Goal: Complete application form: Complete application form

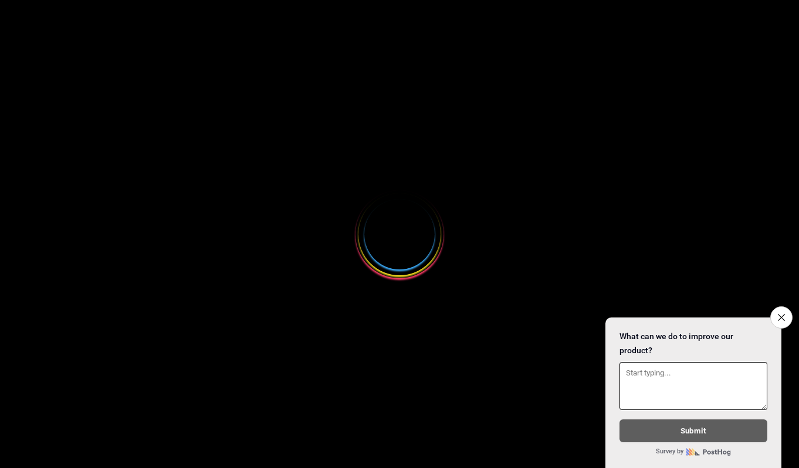
select select
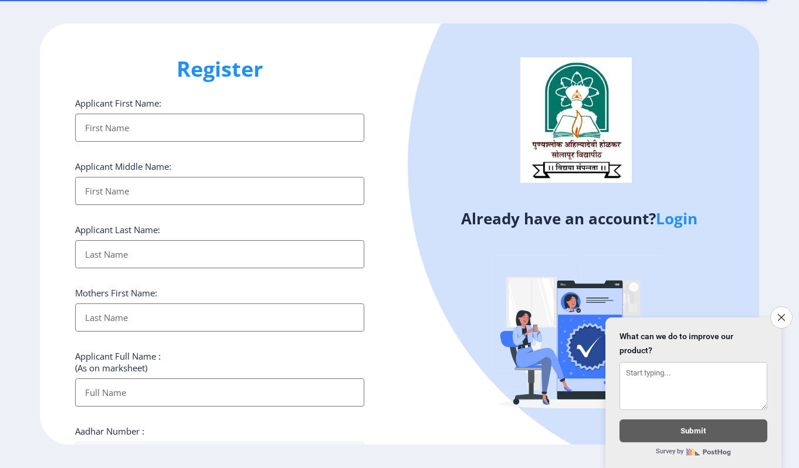
click at [144, 130] on input "Applicant First Name:" at bounding box center [219, 128] width 289 height 28
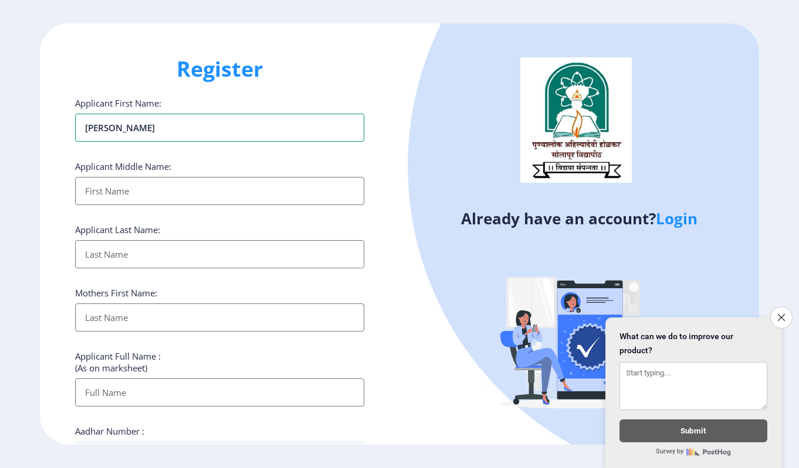
type input "[PERSON_NAME]"
click at [104, 198] on input "Applicant First Name:" at bounding box center [219, 191] width 289 height 28
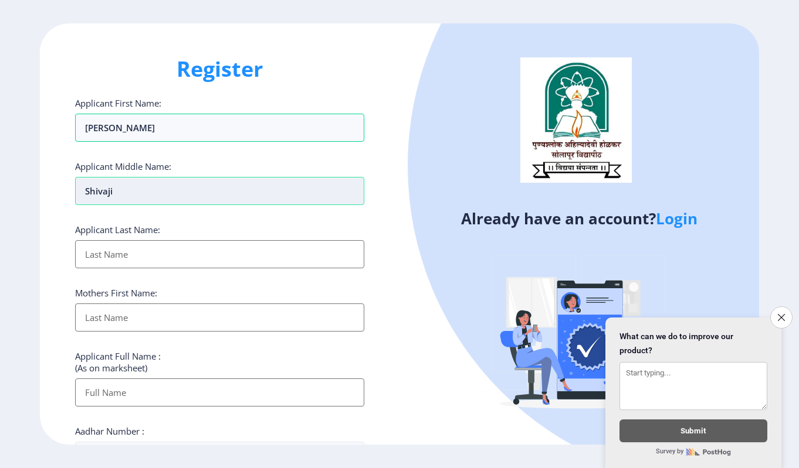
type input "shivaji"
click at [117, 255] on input "Applicant First Name:" at bounding box center [219, 254] width 289 height 28
type input "mane"
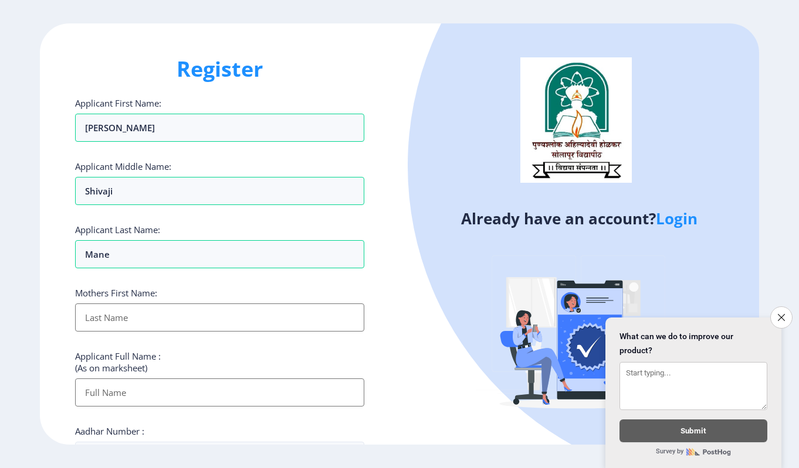
click at [99, 325] on input "Applicant First Name:" at bounding box center [219, 318] width 289 height 28
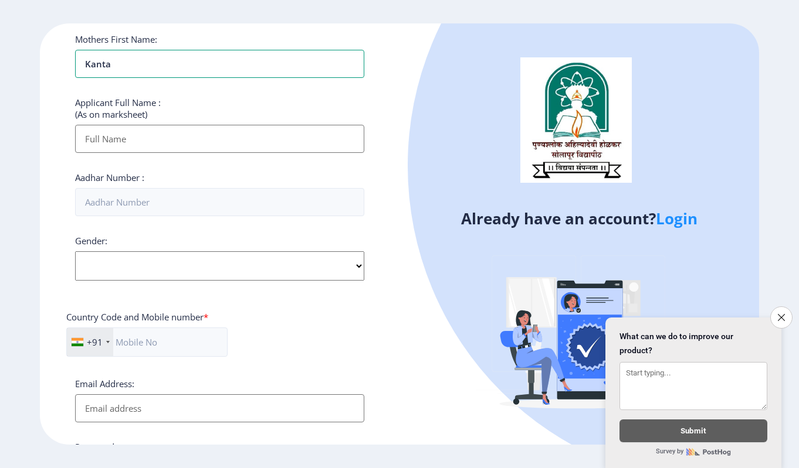
type input "kanta"
click at [108, 142] on input "Applicant First Name:" at bounding box center [219, 139] width 289 height 28
click at [782, 314] on icon "Close survey" at bounding box center [781, 318] width 8 height 8
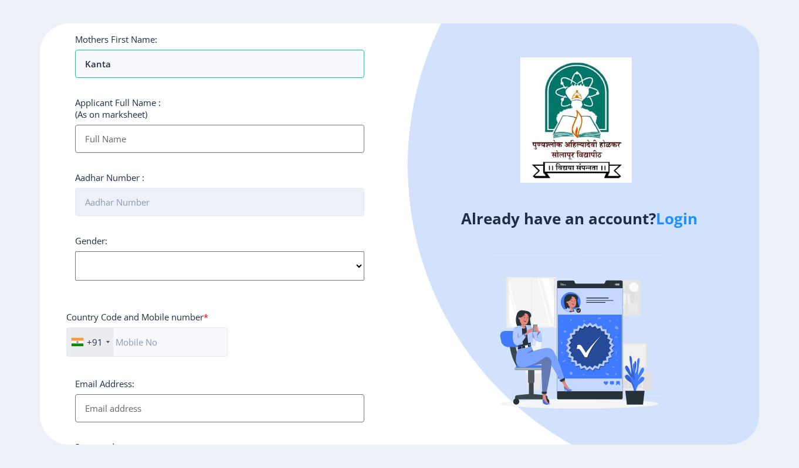
click at [108, 201] on input "Aadhar Number :" at bounding box center [219, 202] width 289 height 28
type input "950355632200"
click at [109, 135] on input "Applicant First Name:" at bounding box center [219, 139] width 289 height 28
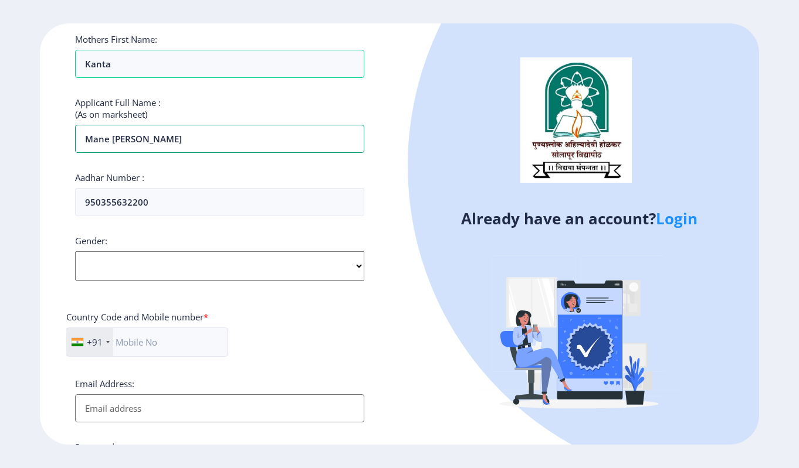
type input "mane [PERSON_NAME]"
click at [104, 263] on select "Select Gender [DEMOGRAPHIC_DATA] [DEMOGRAPHIC_DATA] Other" at bounding box center [219, 266] width 289 height 29
select select "[DEMOGRAPHIC_DATA]"
click at [75, 252] on select "Select Gender [DEMOGRAPHIC_DATA] [DEMOGRAPHIC_DATA] Other" at bounding box center [219, 266] width 289 height 29
click at [148, 347] on input "text" at bounding box center [146, 342] width 161 height 29
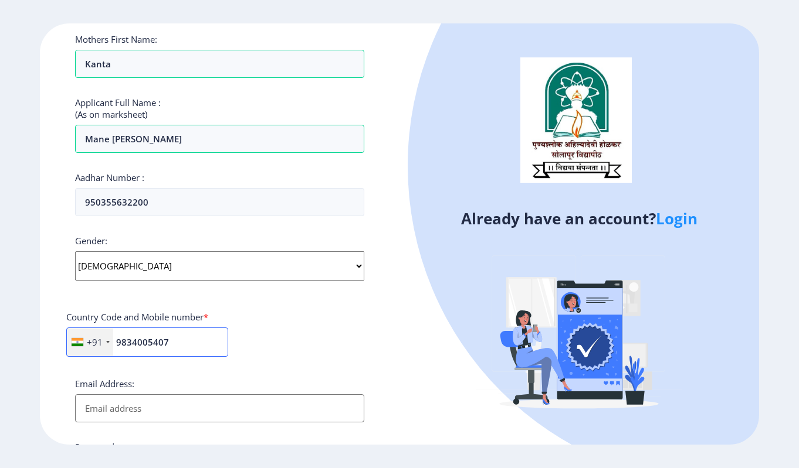
scroll to position [395, 0]
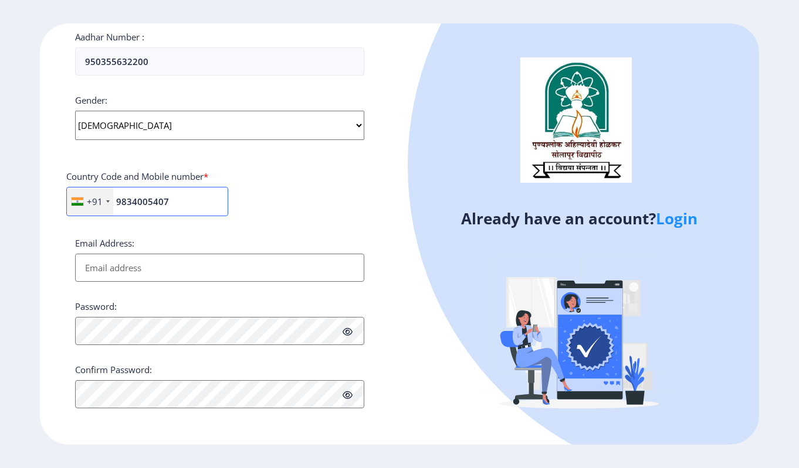
type input "9834005407"
click at [104, 270] on input "Email Address:" at bounding box center [219, 268] width 289 height 28
type input "[EMAIL_ADDRESS][DOMAIN_NAME]"
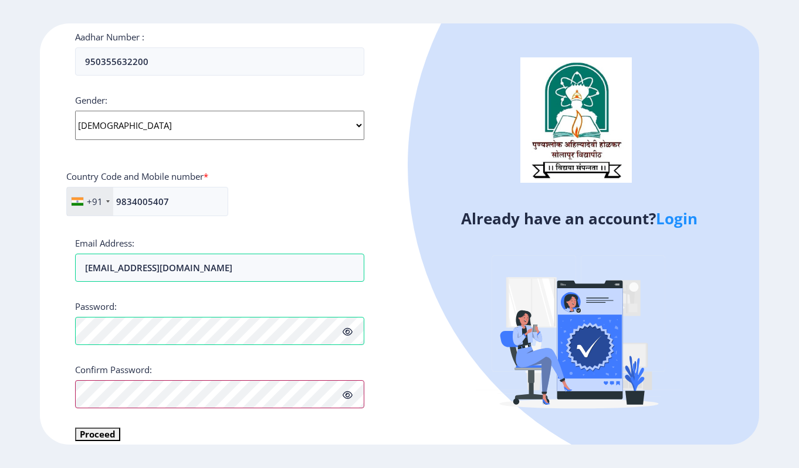
scroll to position [409, 0]
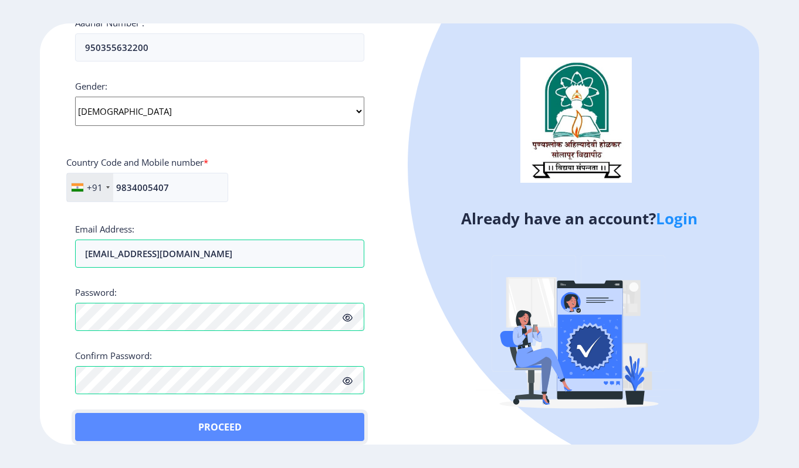
click at [94, 416] on button "Proceed" at bounding box center [219, 427] width 289 height 28
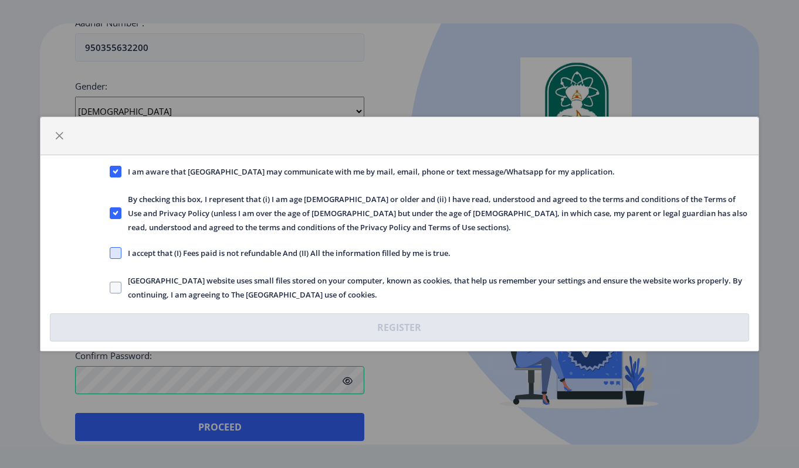
click at [116, 253] on span at bounding box center [116, 253] width 12 height 12
click at [110, 253] on input "I accept that (I) Fees paid is not refundable And (II) All the information fill…" at bounding box center [110, 253] width 1 height 1
checkbox input "true"
click at [113, 292] on span at bounding box center [116, 288] width 12 height 12
click at [110, 288] on input "[GEOGRAPHIC_DATA] website uses small files stored on your computer, known as co…" at bounding box center [110, 288] width 1 height 1
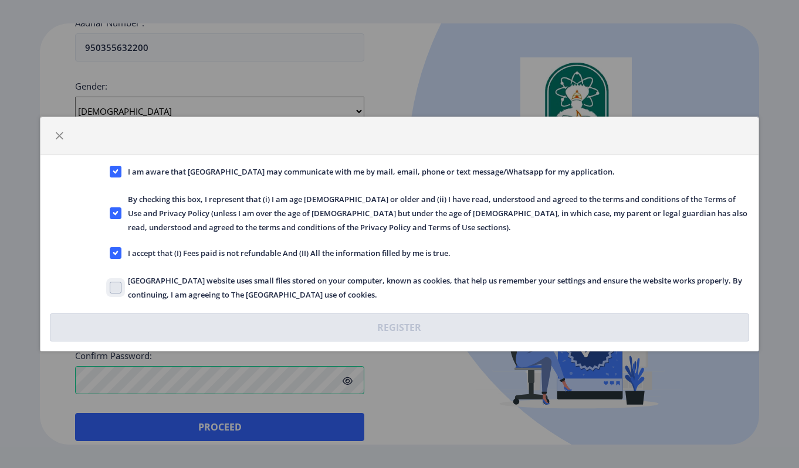
checkbox input "true"
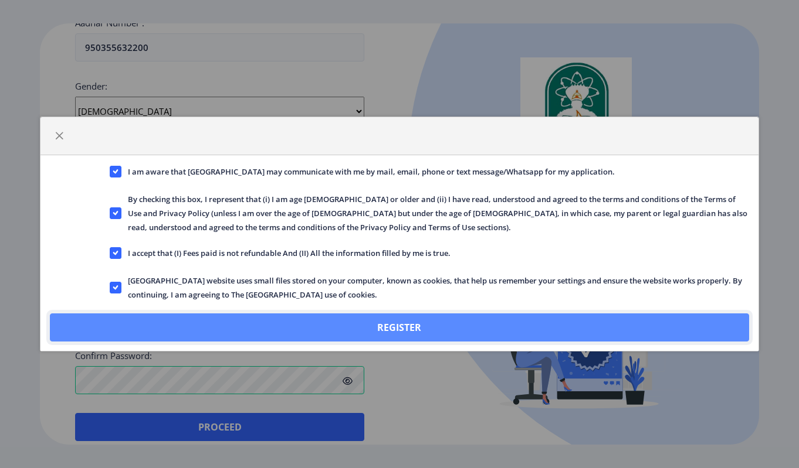
click at [254, 327] on button "Register" at bounding box center [399, 328] width 699 height 28
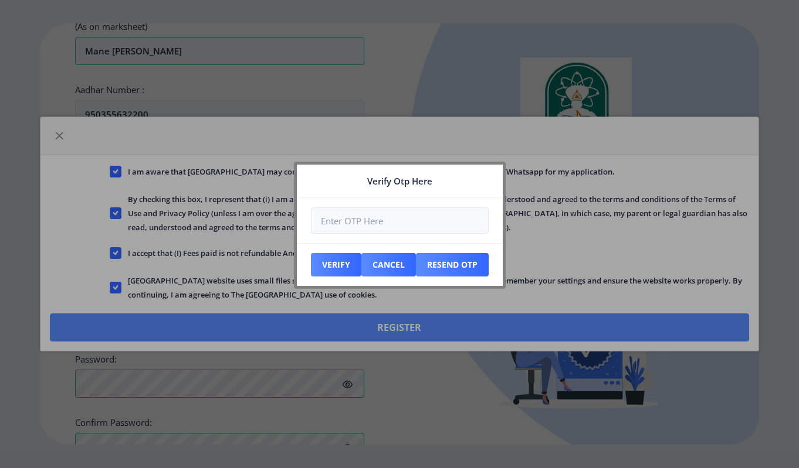
scroll to position [476, 0]
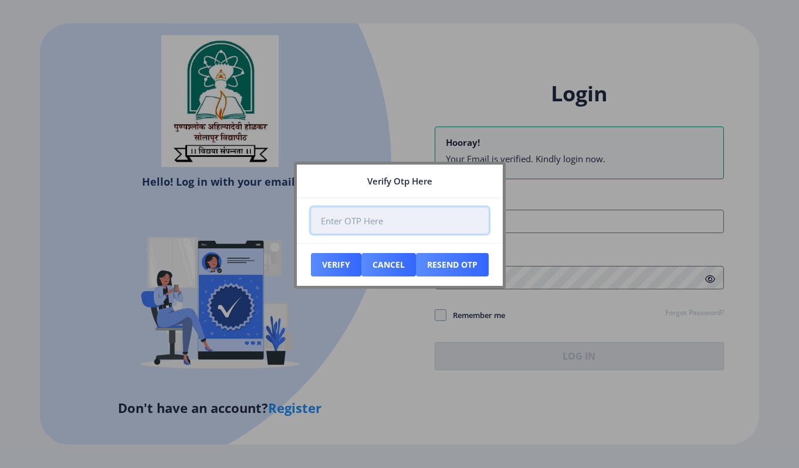
click at [421, 219] on input "number" at bounding box center [400, 221] width 178 height 26
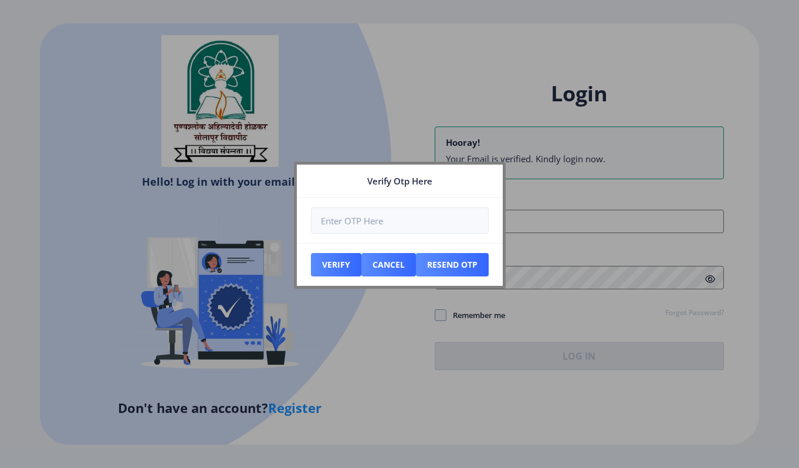
click at [399, 357] on div at bounding box center [399, 234] width 799 height 468
click at [361, 270] on button "Resend Otp" at bounding box center [336, 264] width 50 height 23
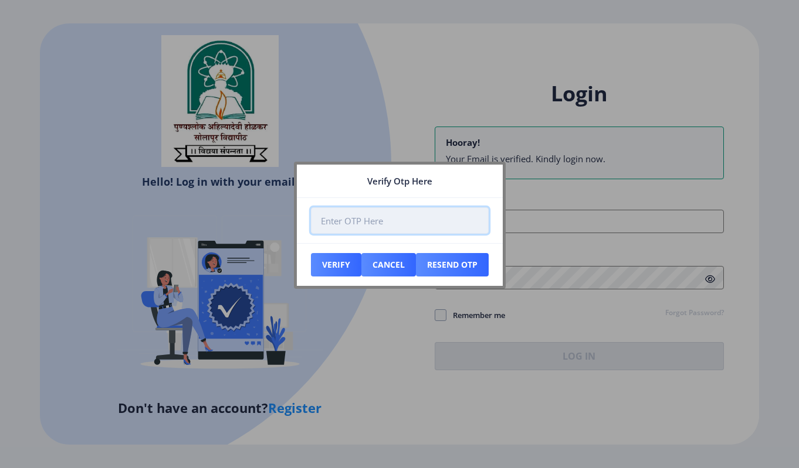
click at [391, 226] on input "number" at bounding box center [400, 221] width 178 height 26
type input "583305"
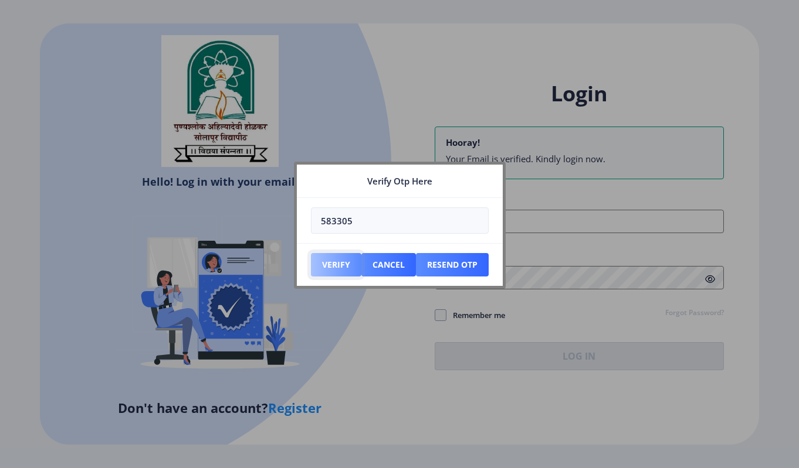
click at [335, 266] on button "Verify" at bounding box center [336, 264] width 50 height 23
click at [336, 263] on button "Verify" at bounding box center [336, 264] width 50 height 23
click at [341, 260] on button "Verify" at bounding box center [336, 264] width 50 height 23
click at [337, 266] on button "Verify" at bounding box center [336, 264] width 50 height 23
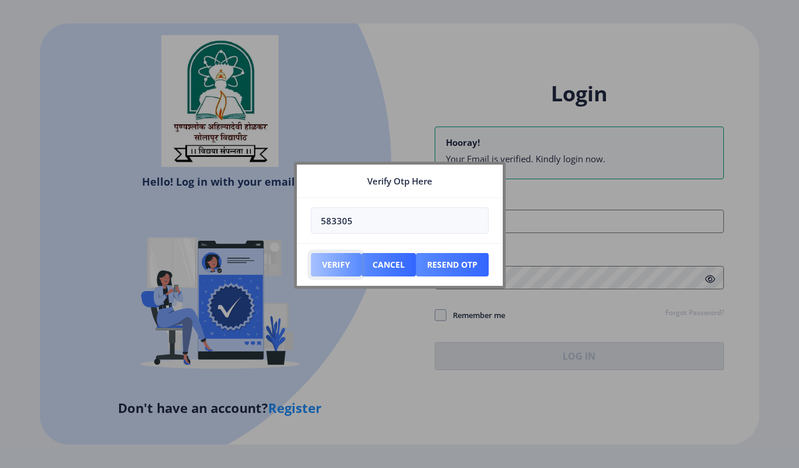
click at [337, 266] on button "Verify" at bounding box center [336, 264] width 50 height 23
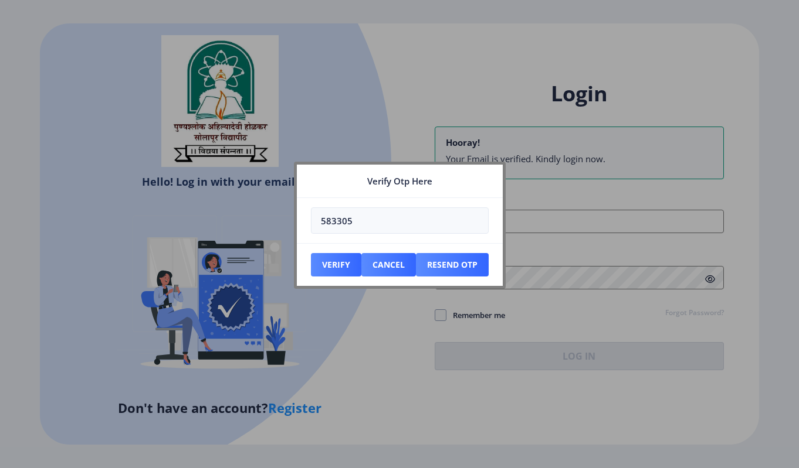
click at [357, 382] on div at bounding box center [399, 234] width 799 height 468
click at [361, 270] on button "Cancel" at bounding box center [336, 264] width 50 height 23
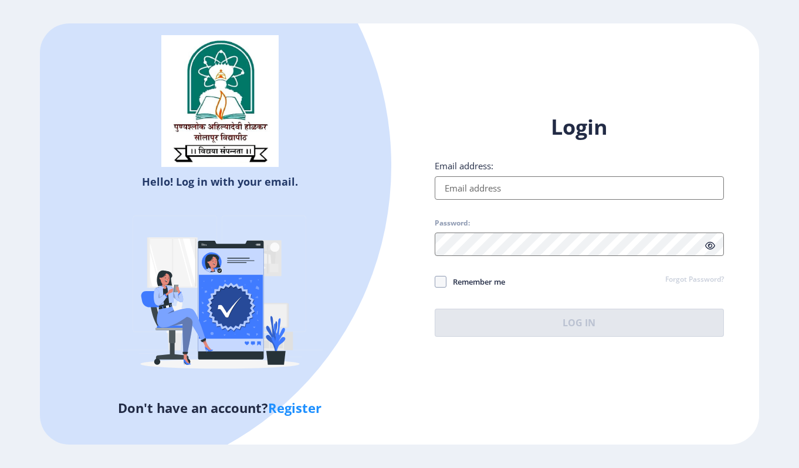
click at [490, 189] on input "Email address:" at bounding box center [578, 187] width 289 height 23
type input "[EMAIL_ADDRESS][DOMAIN_NAME]"
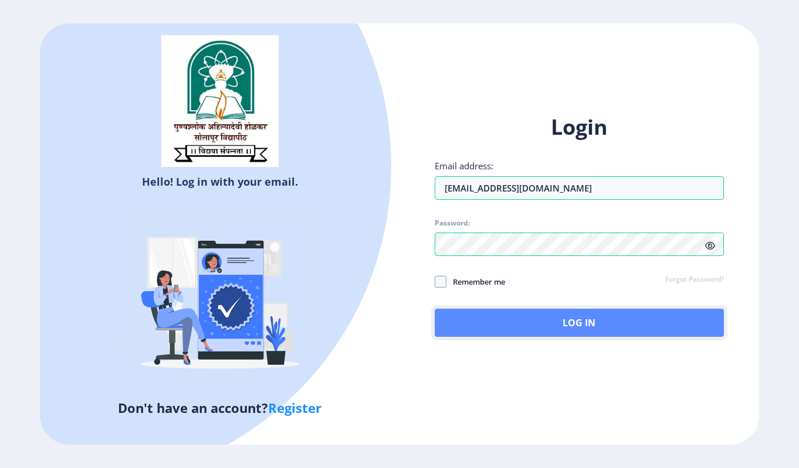
click at [484, 325] on button "Log In" at bounding box center [578, 323] width 289 height 28
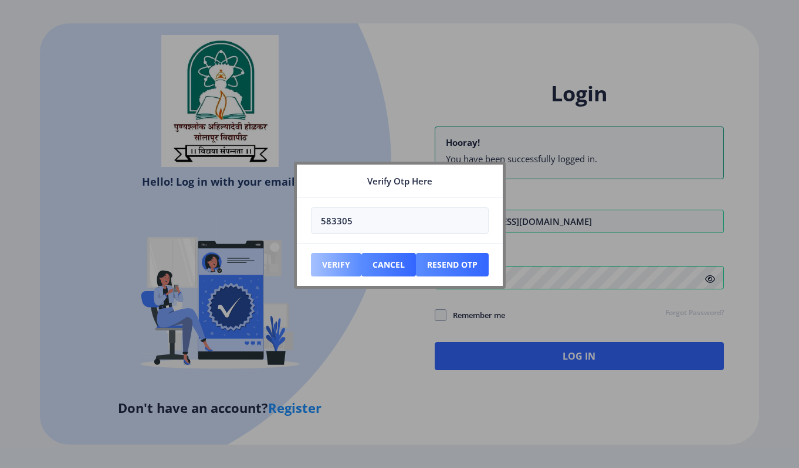
type input "583305"
click at [337, 265] on button "Verify" at bounding box center [336, 264] width 50 height 23
click at [330, 271] on button "Verify" at bounding box center [336, 264] width 50 height 23
click at [330, 269] on button "Verify" at bounding box center [336, 264] width 50 height 23
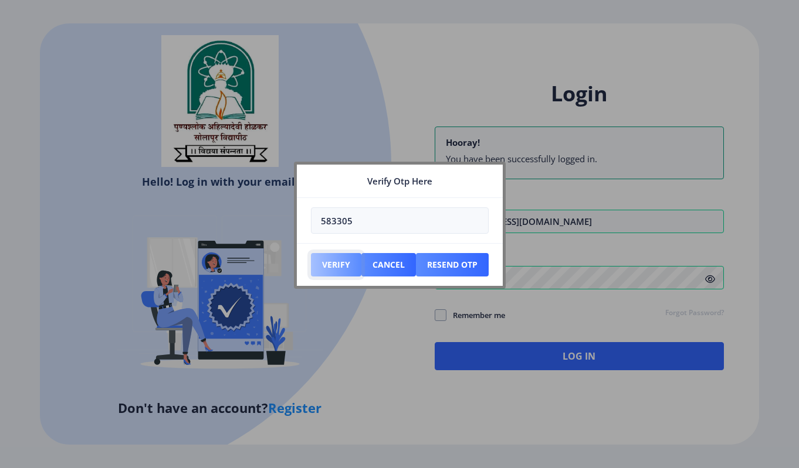
click at [330, 269] on button "Verify" at bounding box center [336, 264] width 50 height 23
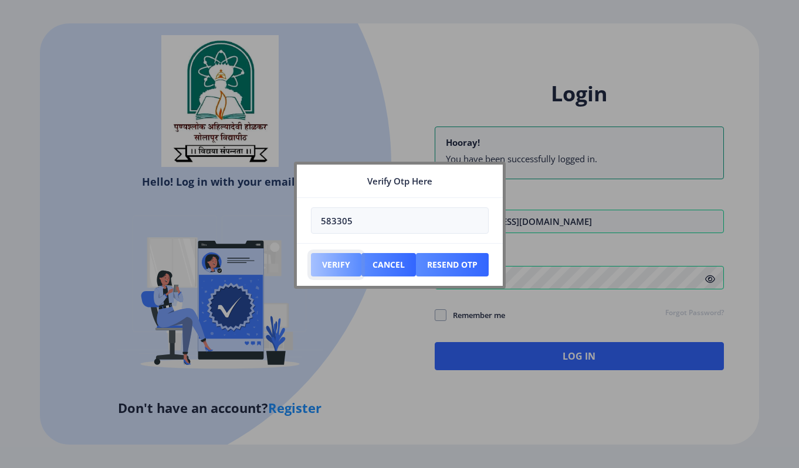
click at [330, 269] on button "Verify" at bounding box center [336, 264] width 50 height 23
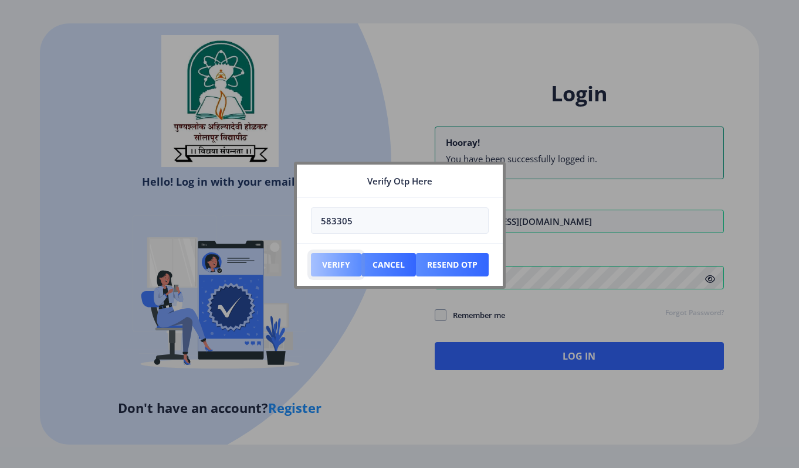
click at [330, 269] on button "Verify" at bounding box center [336, 264] width 50 height 23
click at [483, 401] on div at bounding box center [399, 234] width 799 height 468
click at [361, 270] on button "Cancel" at bounding box center [336, 264] width 50 height 23
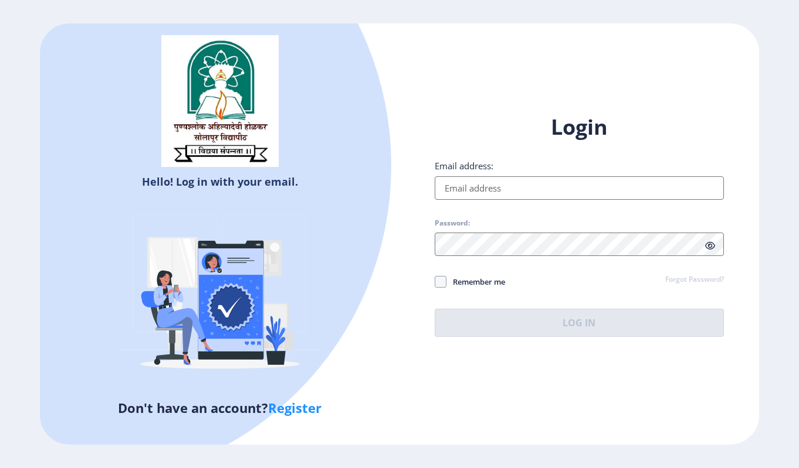
click at [487, 189] on input "Email address:" at bounding box center [578, 187] width 289 height 23
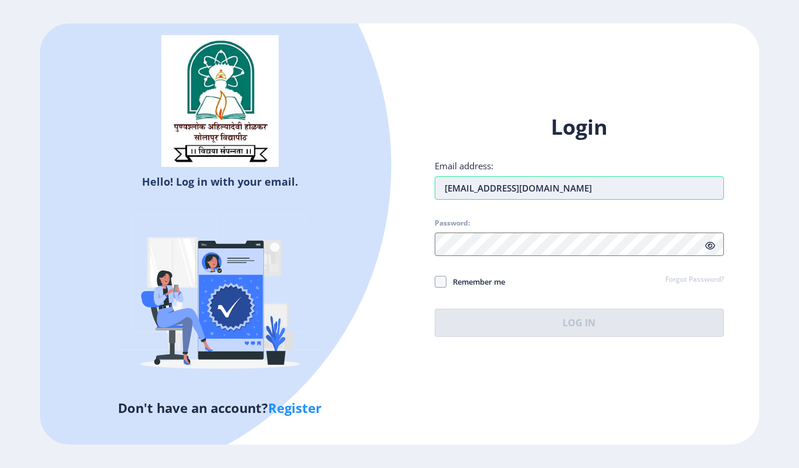
click at [453, 190] on input "[EMAIL_ADDRESS][DOMAIN_NAME]" at bounding box center [578, 187] width 289 height 23
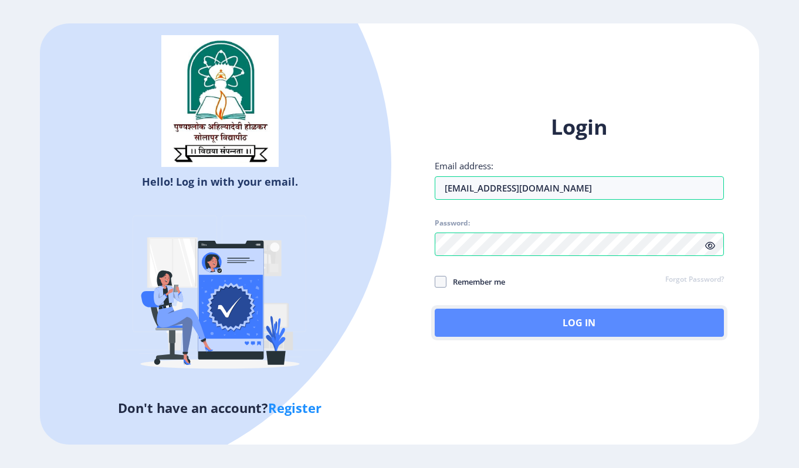
click at [485, 319] on button "Log In" at bounding box center [578, 323] width 289 height 28
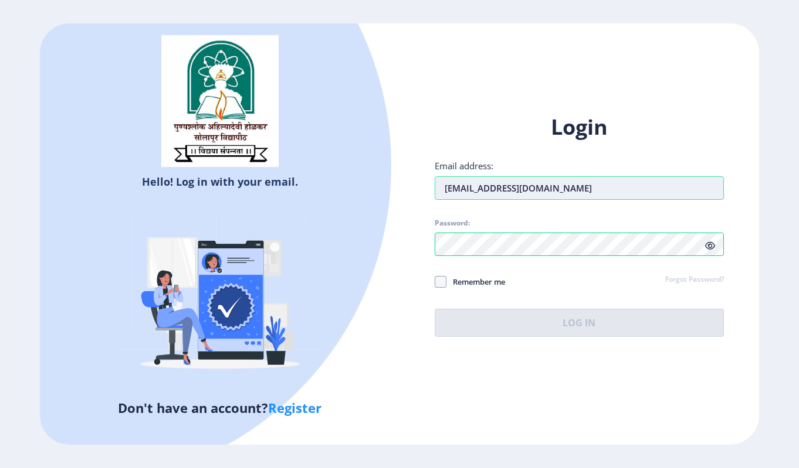
click at [459, 186] on input "[EMAIL_ADDRESS][DOMAIN_NAME]" at bounding box center [578, 187] width 289 height 23
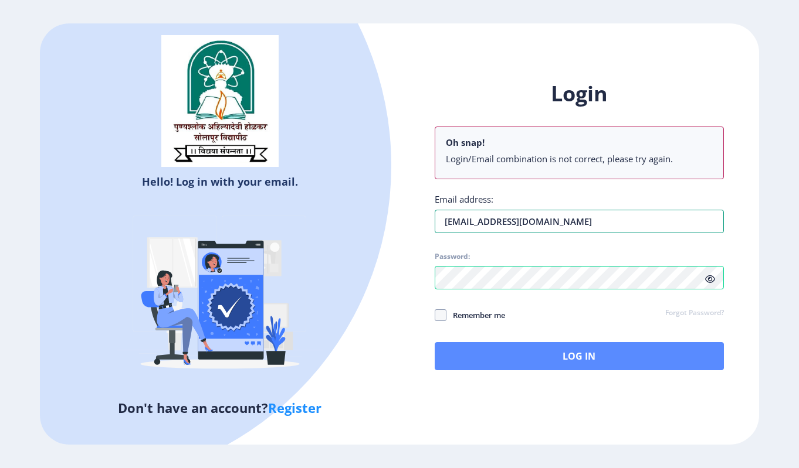
type input "[EMAIL_ADDRESS][DOMAIN_NAME]"
click at [495, 357] on button "Log In" at bounding box center [578, 356] width 289 height 28
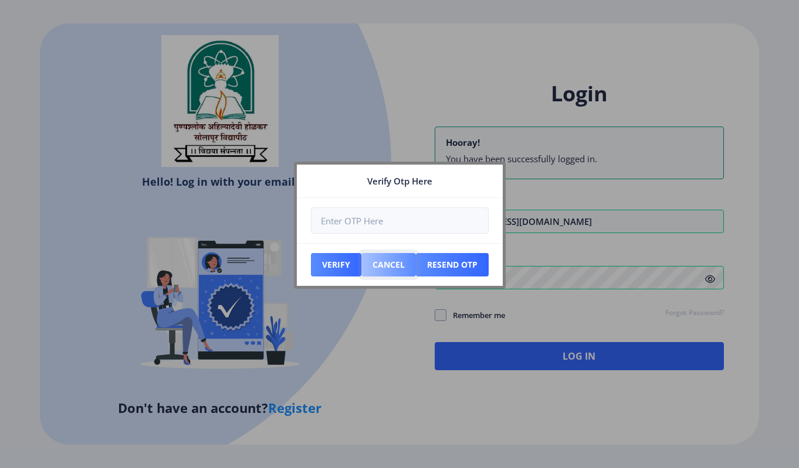
click at [361, 266] on button "Cancel" at bounding box center [336, 264] width 50 height 23
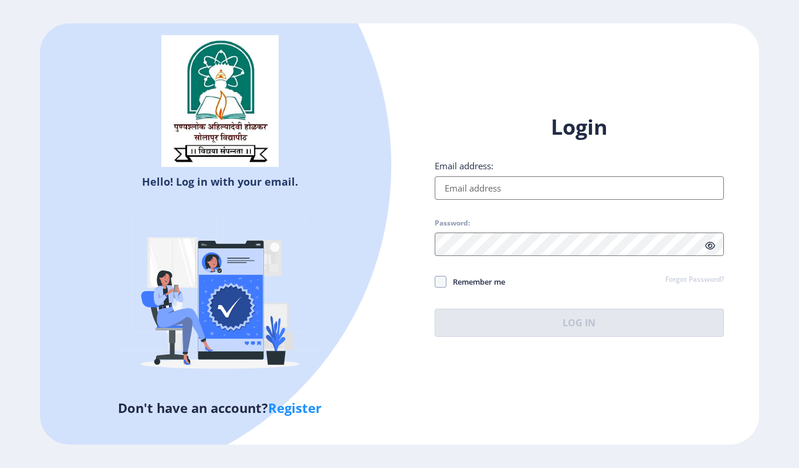
click at [303, 411] on link "Register" at bounding box center [294, 408] width 53 height 18
select select
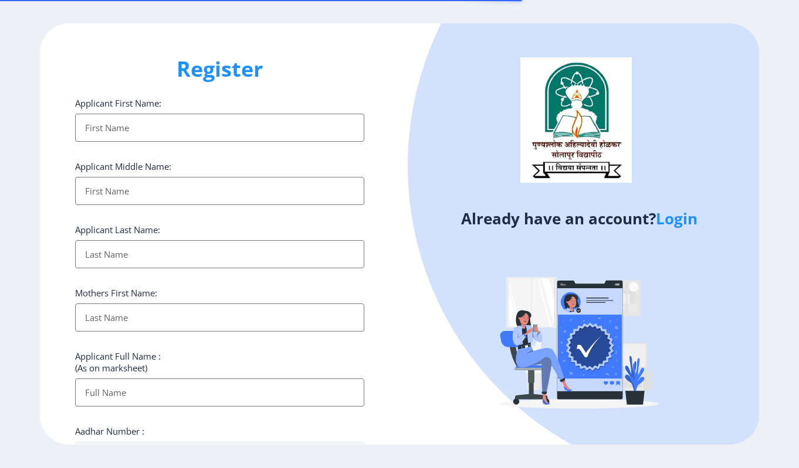
click at [127, 130] on input "Applicant First Name:" at bounding box center [219, 128] width 289 height 28
type input "[PERSON_NAME]"
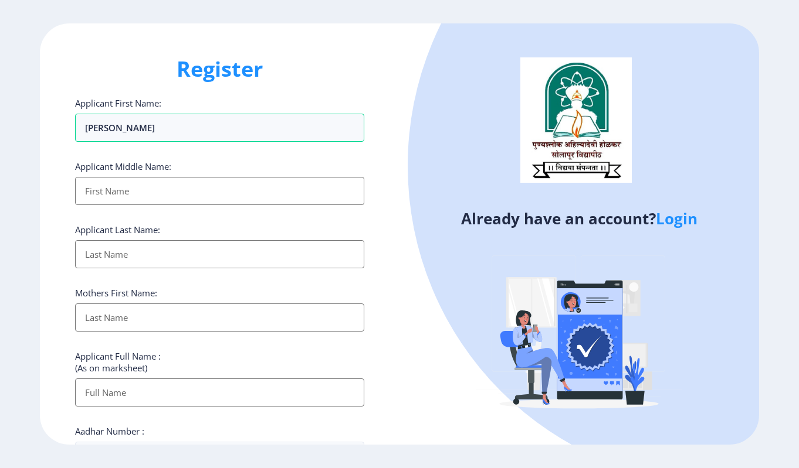
click at [131, 191] on input "Applicant First Name:" at bounding box center [219, 191] width 289 height 28
type input "shivaji"
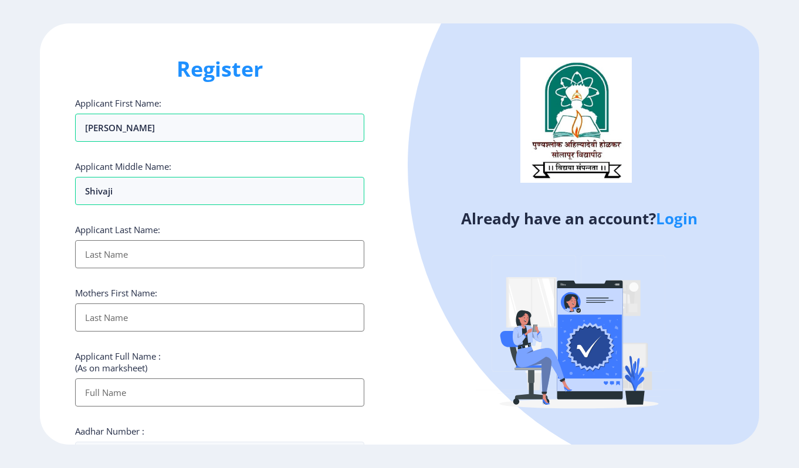
click at [113, 249] on input "Applicant First Name:" at bounding box center [219, 254] width 289 height 28
type input "mane"
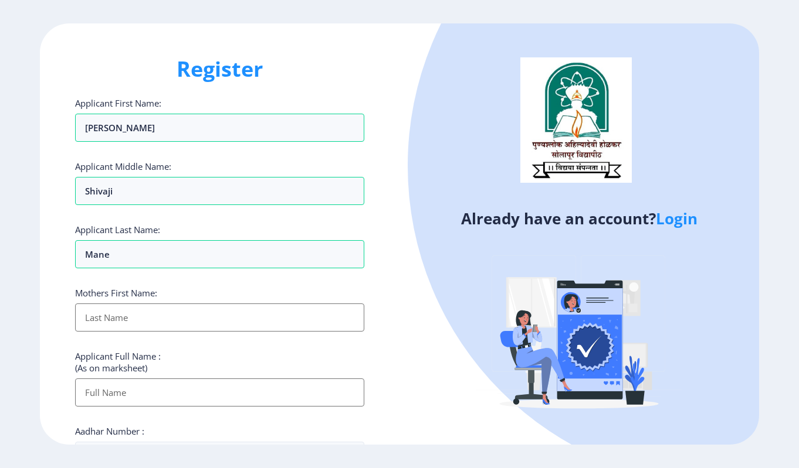
click at [112, 325] on input "Applicant First Name:" at bounding box center [219, 318] width 289 height 28
type input "kanta"
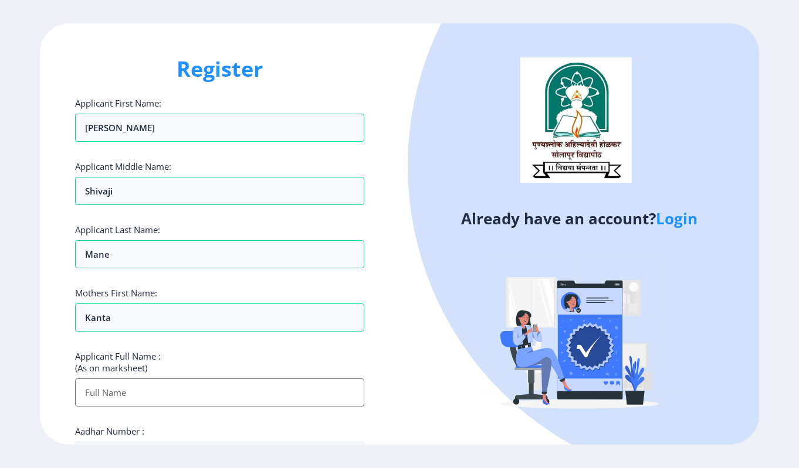
click at [126, 389] on input "Applicant First Name:" at bounding box center [219, 393] width 289 height 28
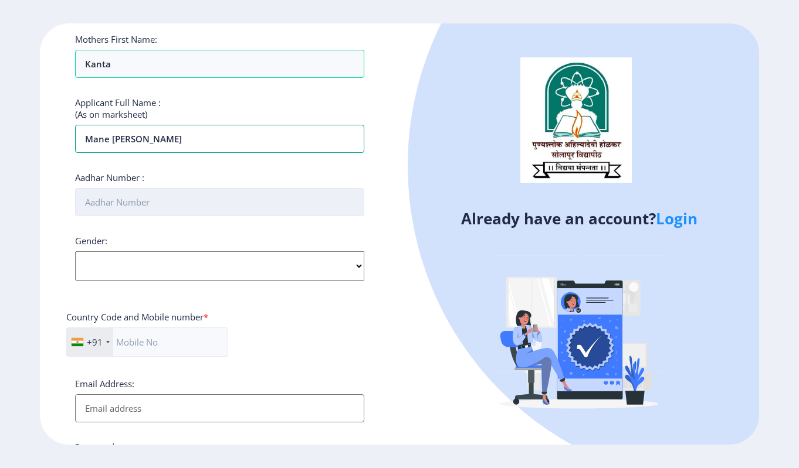
type input "mane [PERSON_NAME]"
click at [108, 207] on input "Aadhar Number :" at bounding box center [219, 202] width 289 height 28
type input "950355632200"
click at [119, 264] on select "Select Gender [DEMOGRAPHIC_DATA] [DEMOGRAPHIC_DATA] Other" at bounding box center [219, 266] width 289 height 29
select select "[DEMOGRAPHIC_DATA]"
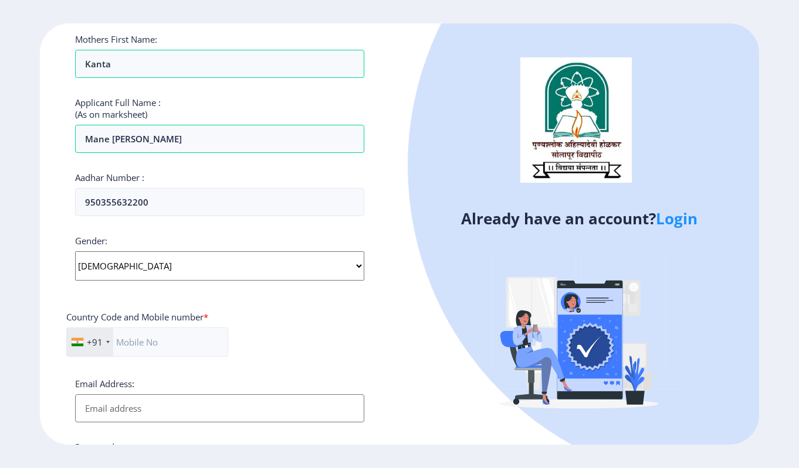
click at [75, 252] on select "Select Gender [DEMOGRAPHIC_DATA] [DEMOGRAPHIC_DATA] Other" at bounding box center [219, 266] width 289 height 29
click at [157, 342] on input "text" at bounding box center [147, 342] width 162 height 29
type input "9834005407"
click at [144, 412] on input "Email Address:" at bounding box center [219, 409] width 289 height 28
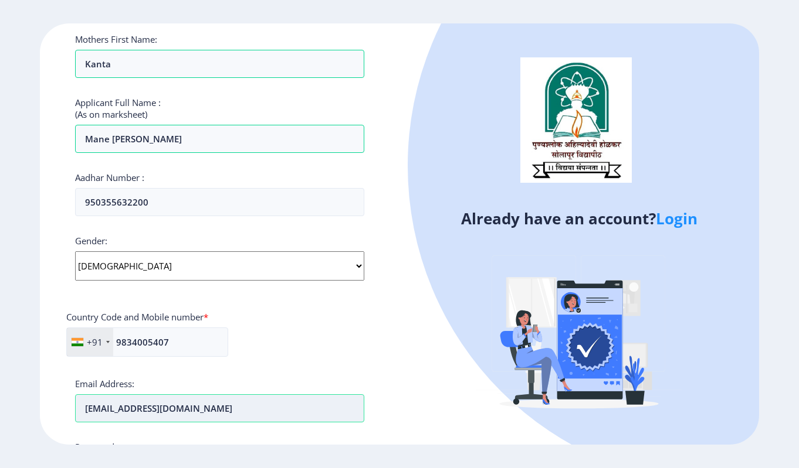
scroll to position [395, 0]
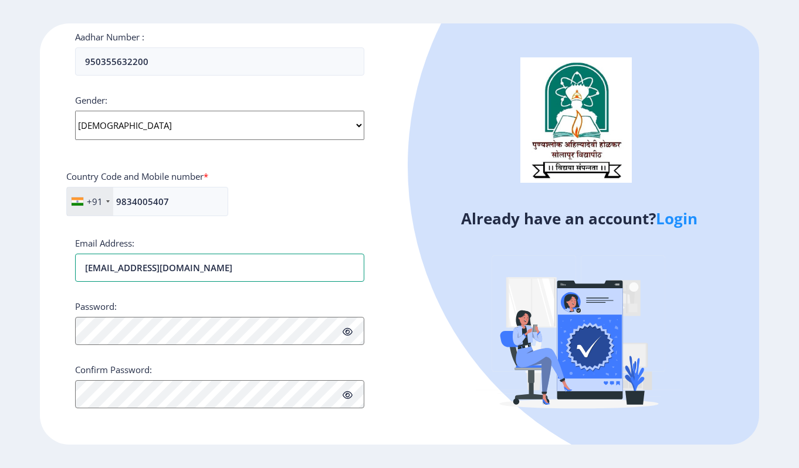
type input "[EMAIL_ADDRESS][DOMAIN_NAME]"
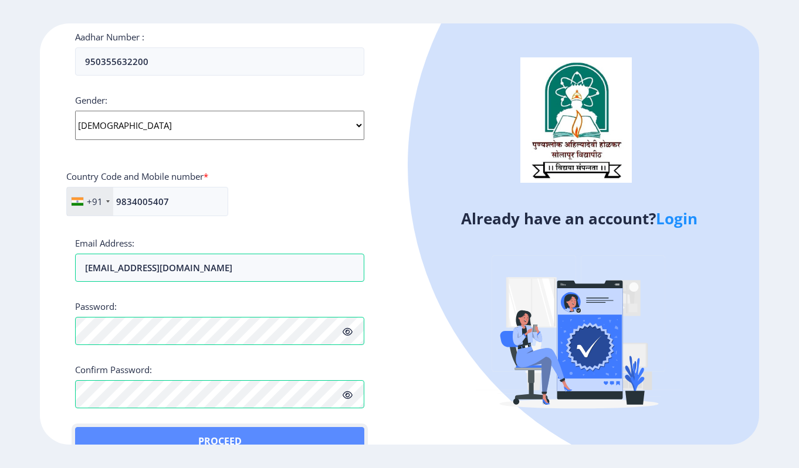
click at [97, 430] on button "Proceed" at bounding box center [219, 441] width 289 height 28
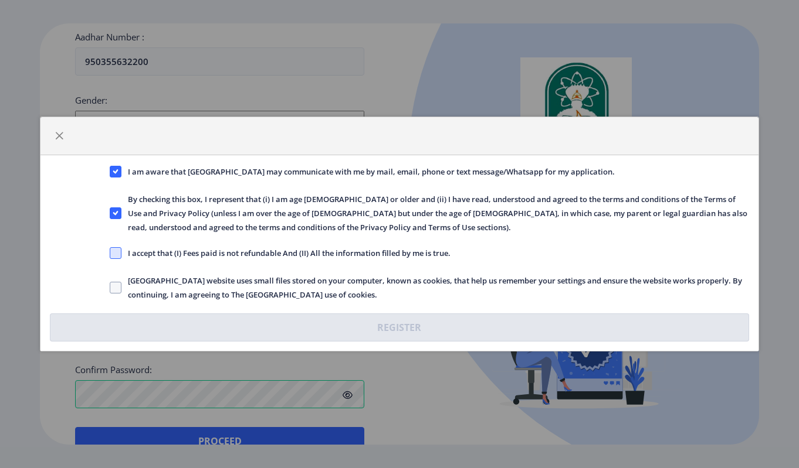
click at [118, 252] on span at bounding box center [116, 253] width 12 height 12
click at [110, 253] on input "I accept that (I) Fees paid is not refundable And (II) All the information fill…" at bounding box center [110, 253] width 1 height 1
checkbox input "true"
click at [116, 290] on span at bounding box center [116, 288] width 12 height 12
click at [110, 288] on input "[GEOGRAPHIC_DATA] website uses small files stored on your computer, known as co…" at bounding box center [110, 288] width 1 height 1
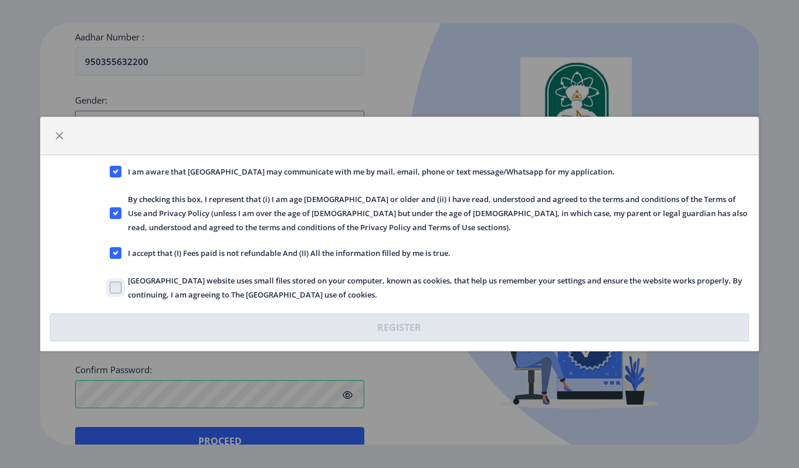
checkbox input "true"
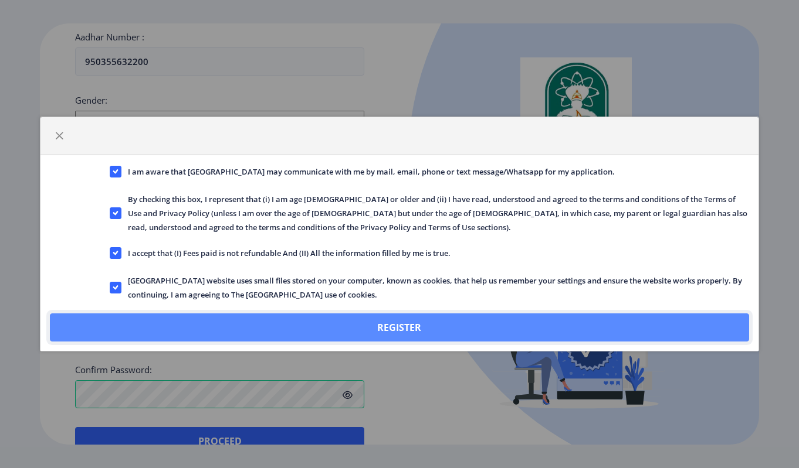
click at [227, 325] on button "Register" at bounding box center [399, 328] width 699 height 28
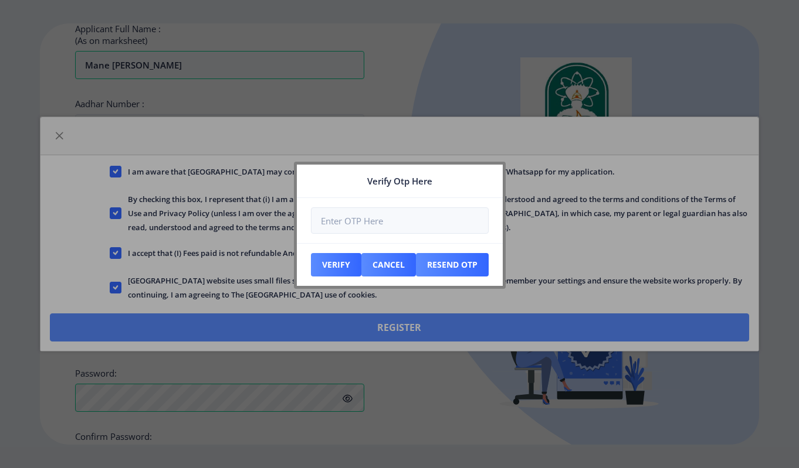
scroll to position [461, 0]
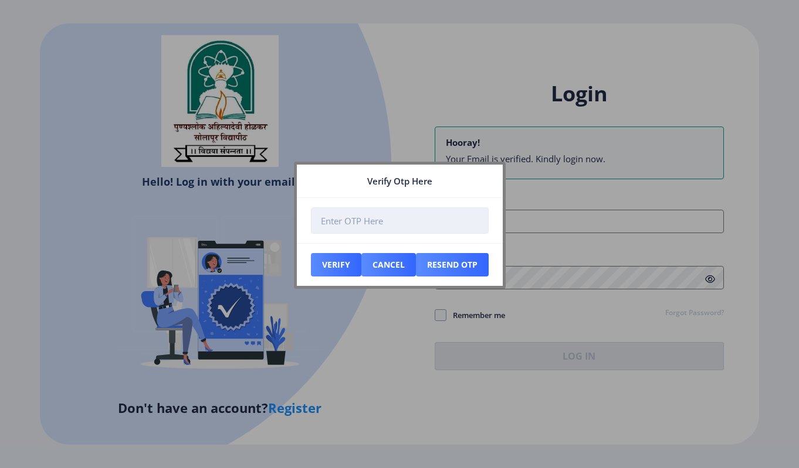
click at [372, 218] on input "number" at bounding box center [400, 221] width 178 height 26
type input "372220"
click at [338, 265] on button "Verify" at bounding box center [336, 264] width 50 height 23
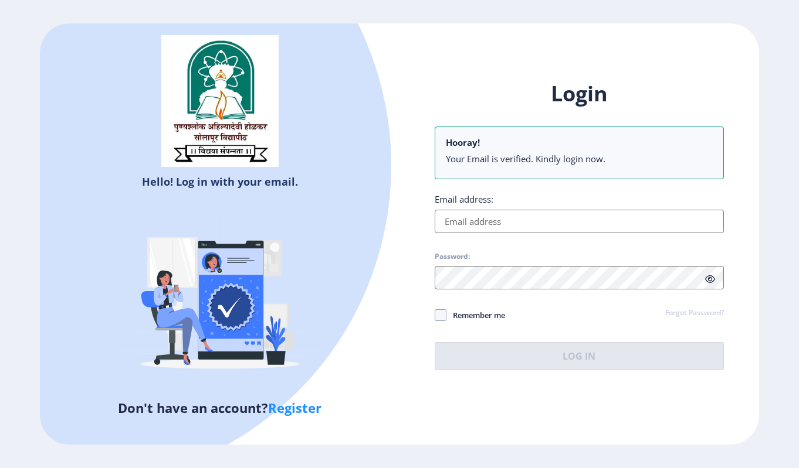
click at [460, 225] on input "Email address:" at bounding box center [578, 221] width 289 height 23
type input "[EMAIL_ADDRESS][DOMAIN_NAME]"
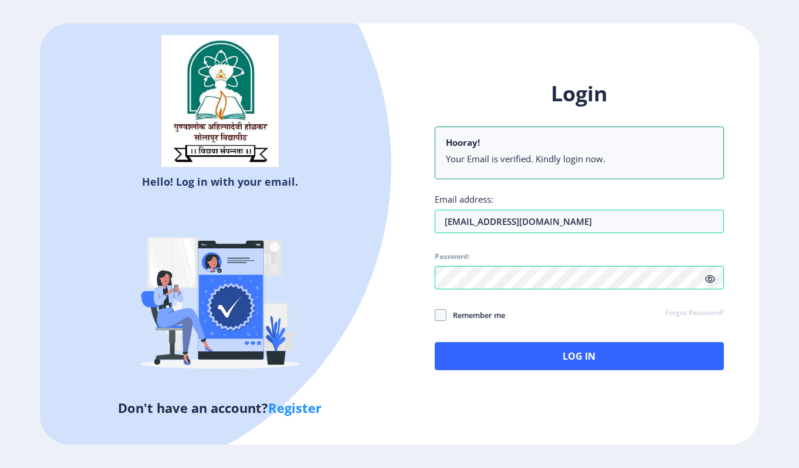
click at [708, 277] on icon at bounding box center [710, 279] width 10 height 9
click at [442, 317] on span at bounding box center [440, 316] width 12 height 12
click at [435, 315] on input "Remember me" at bounding box center [434, 315] width 1 height 1
checkbox input "true"
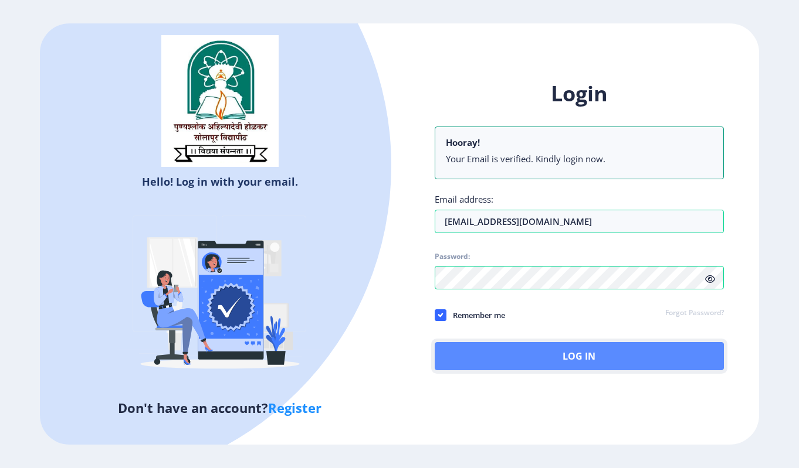
click at [485, 357] on button "Log In" at bounding box center [578, 356] width 289 height 28
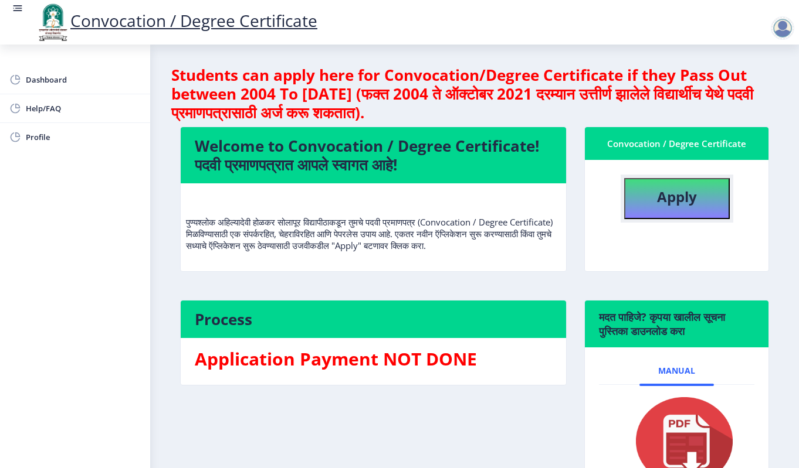
click at [674, 196] on b "Apply" at bounding box center [677, 196] width 40 height 19
select select
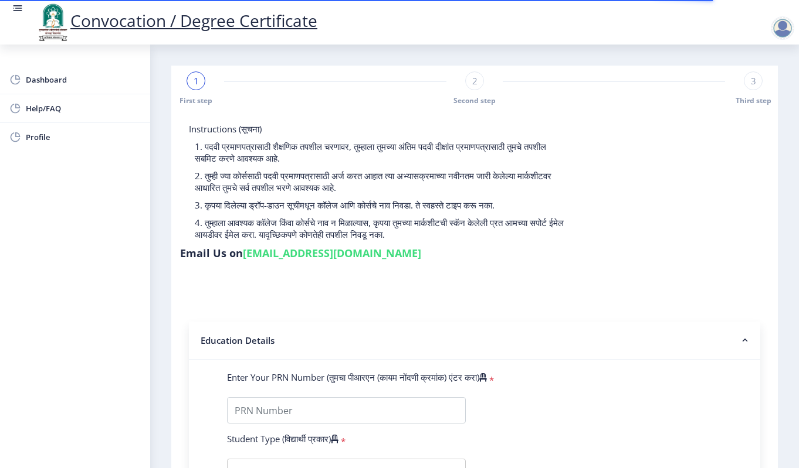
scroll to position [254, 0]
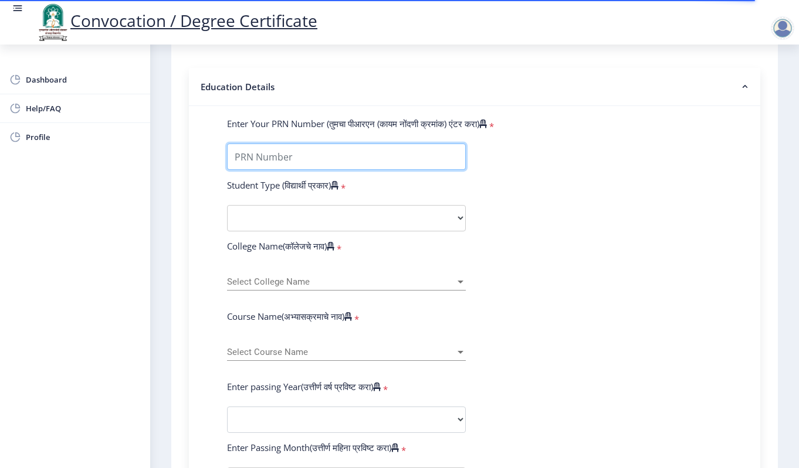
click at [257, 158] on input "Enter Your PRN Number (तुमचा पीआरएन (कायम नोंदणी क्रमांक) एंटर करा)" at bounding box center [346, 157] width 239 height 26
type input "2011032500096396"
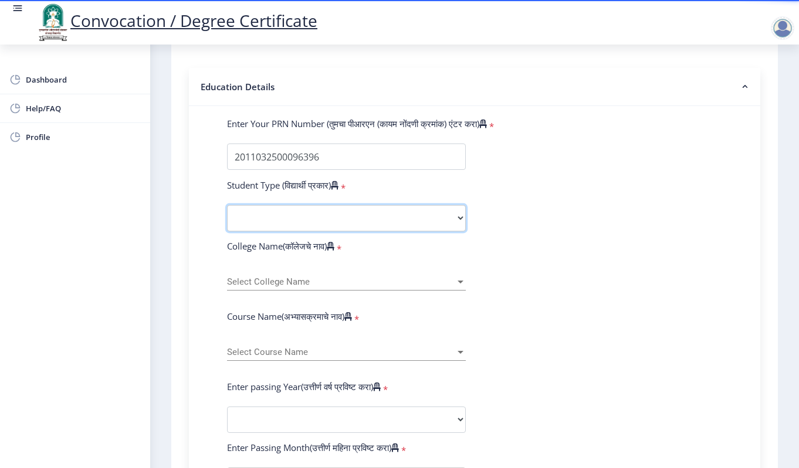
click at [252, 217] on select "Select Student Type Regular External" at bounding box center [346, 218] width 239 height 26
select select "Regular"
click at [227, 205] on select "Select Student Type Regular External" at bounding box center [346, 218] width 239 height 26
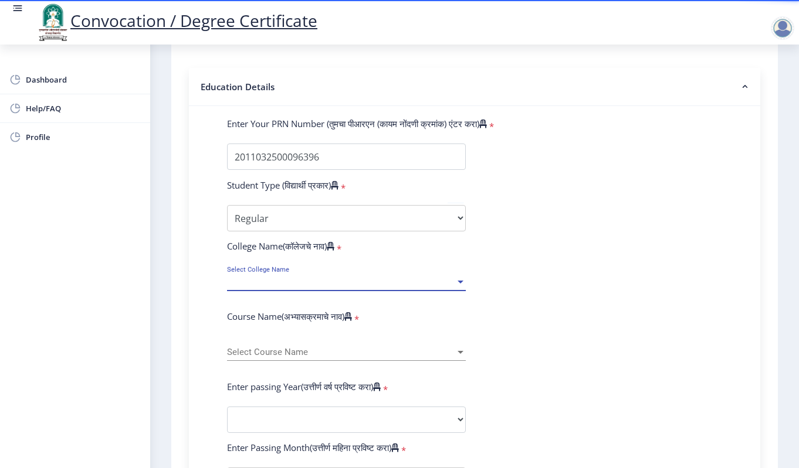
click at [263, 279] on span "Select College Name" at bounding box center [341, 282] width 228 height 10
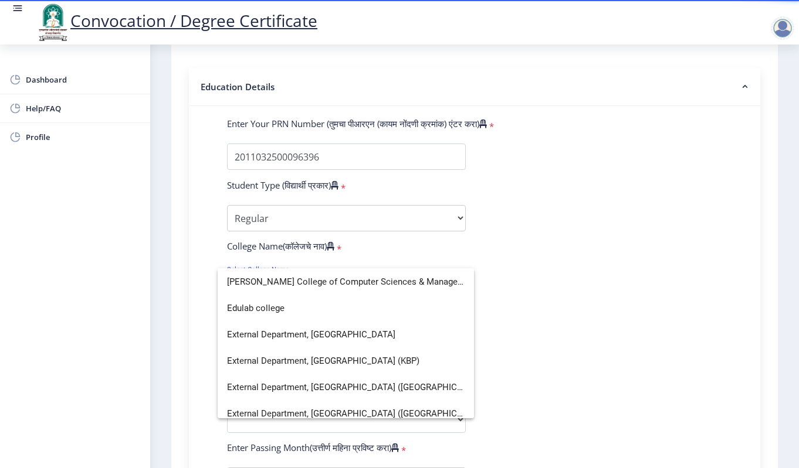
scroll to position [898, 0]
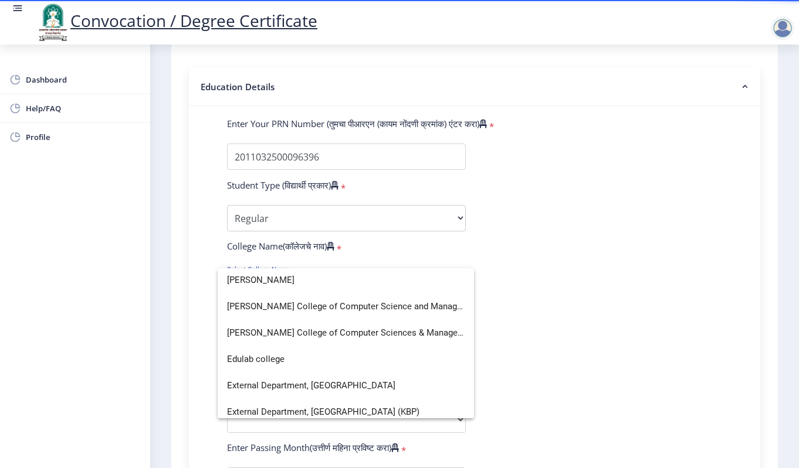
type input "l"
click at [264, 259] on div at bounding box center [399, 234] width 799 height 468
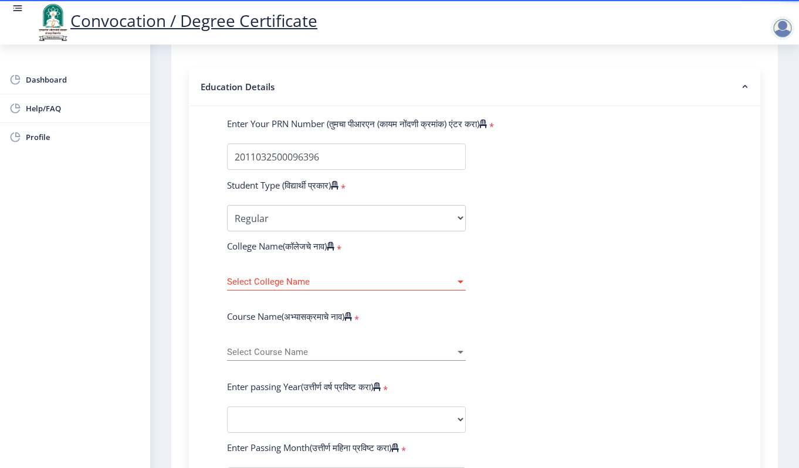
click at [244, 282] on span "Select College Name" at bounding box center [341, 282] width 228 height 10
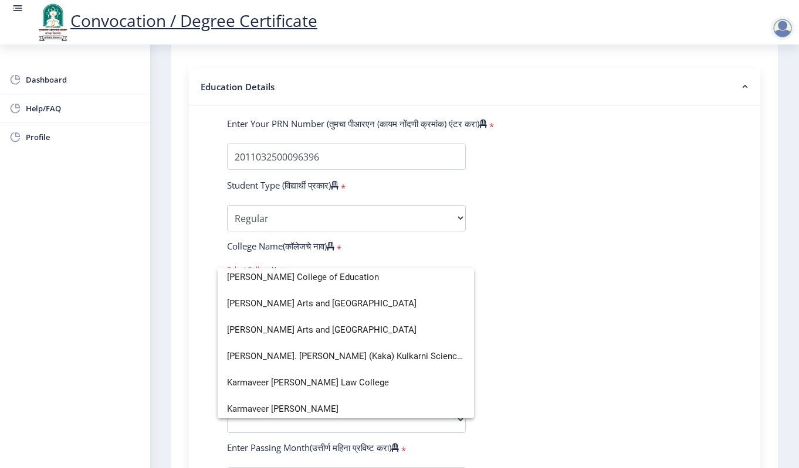
scroll to position [1524, 0]
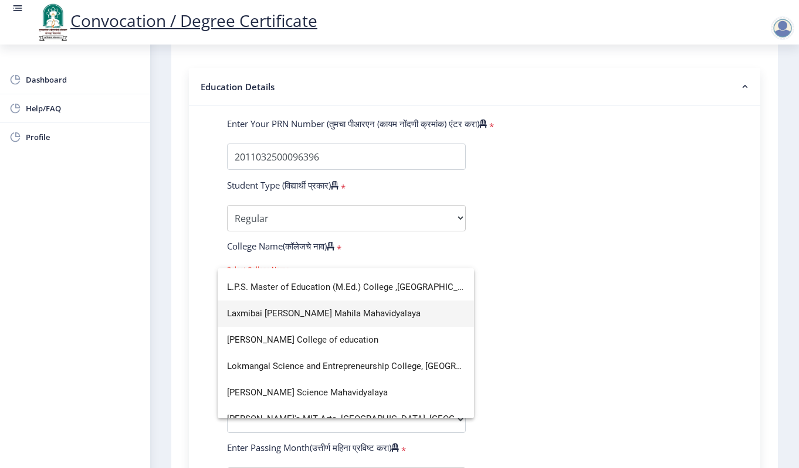
click at [255, 315] on span "Laxmibai [PERSON_NAME] Mahila Mahavidyalaya" at bounding box center [345, 314] width 237 height 26
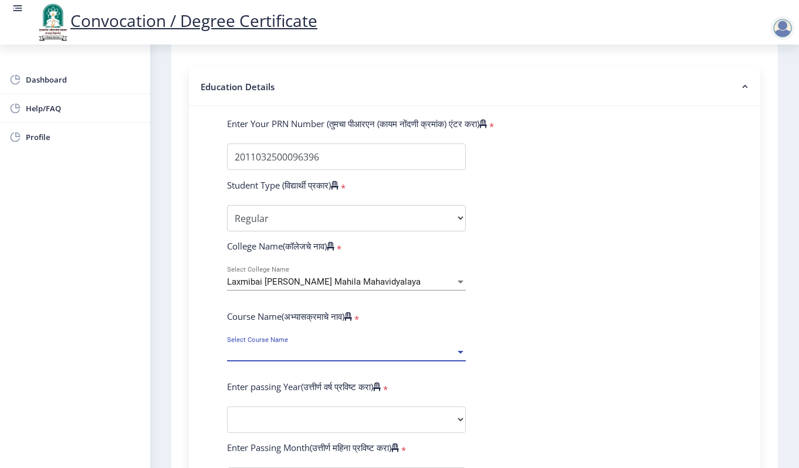
click at [253, 352] on span "Select Course Name" at bounding box center [341, 353] width 228 height 10
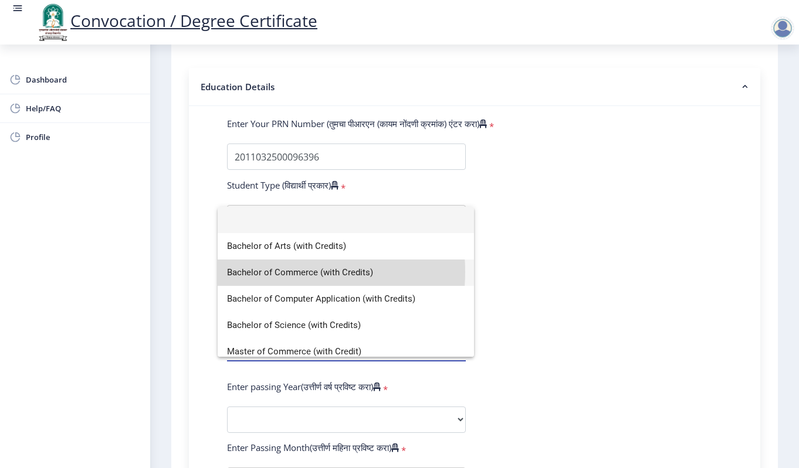
click at [266, 272] on span "Bachelor of Commerce (with Credits)" at bounding box center [345, 273] width 237 height 26
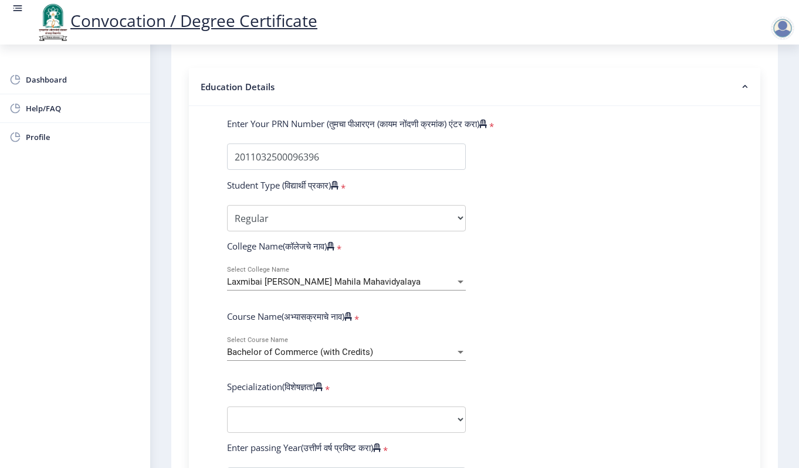
scroll to position [508, 0]
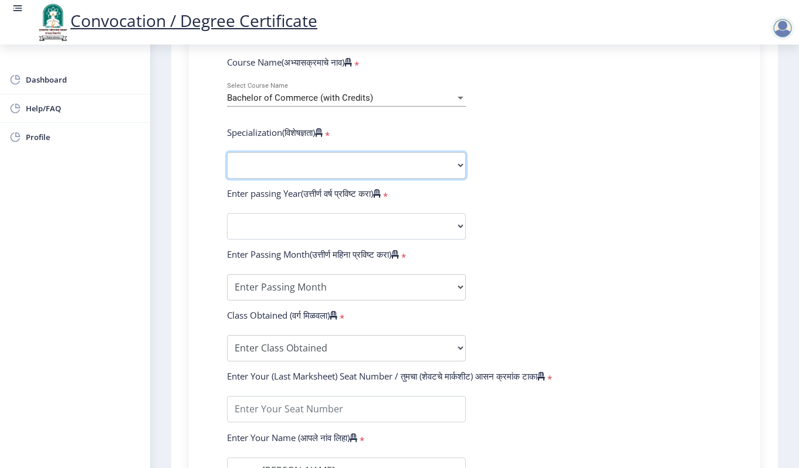
click at [274, 162] on select "Specialization Banking Advanced Accountancy Advanced Banking Advanced Cost Acco…" at bounding box center [346, 165] width 239 height 26
click at [227, 152] on select "Specialization Banking Advanced Accountancy Advanced Banking Advanced Cost Acco…" at bounding box center [346, 165] width 239 height 26
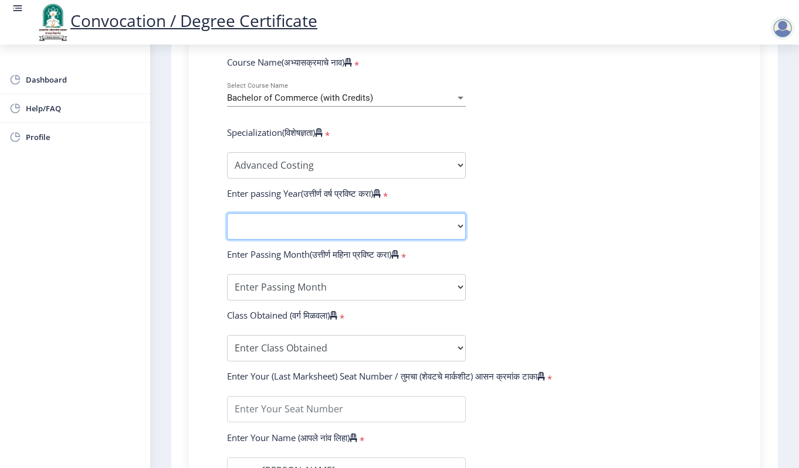
click at [281, 223] on select "2025 2024 2023 2022 2021 2020 2019 2018 2017 2016 2015 2014 2013 2012 2011 2010…" at bounding box center [346, 226] width 239 height 26
click at [521, 151] on form "Enter Your PRN Number (तुमचा पीआरएन (कायम नोंदणी क्रमांक) एंटर करा) * Student T…" at bounding box center [474, 204] width 512 height 683
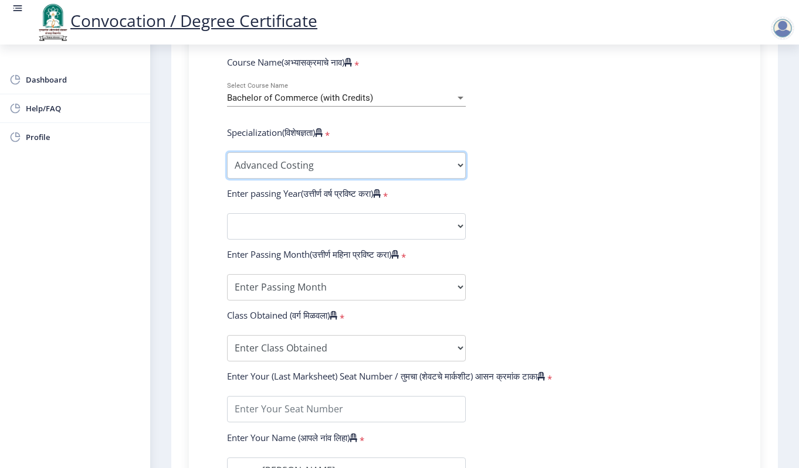
click at [406, 162] on select "Specialization Banking Advanced Accountancy Advanced Banking Advanced Cost Acco…" at bounding box center [346, 165] width 239 height 26
select select "Advanced Cost Accounting"
click at [227, 152] on select "Specialization Banking Advanced Accountancy Advanced Banking Advanced Cost Acco…" at bounding box center [346, 165] width 239 height 26
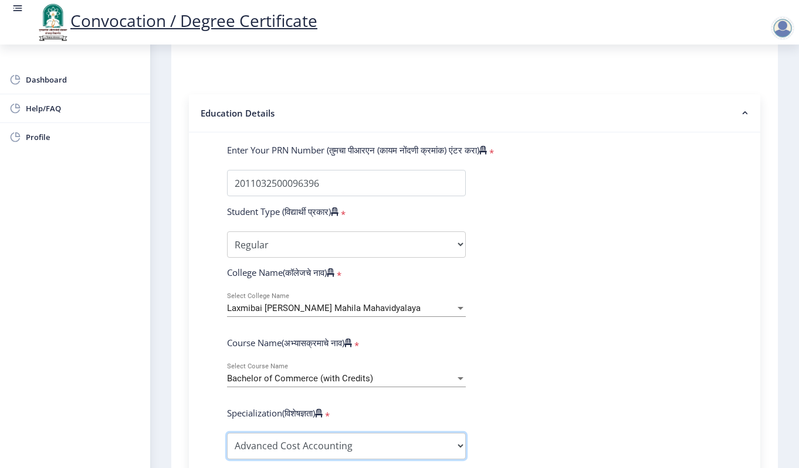
scroll to position [482, 0]
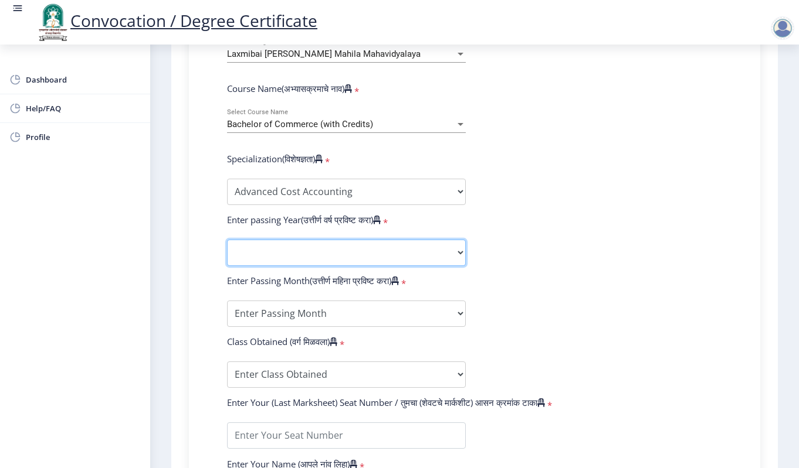
click at [293, 245] on select "2025 2024 2023 2022 2021 2020 2019 2018 2017 2016 2015 2014 2013 2012 2011 2010…" at bounding box center [346, 253] width 239 height 26
select select "2013"
click at [227, 240] on select "2025 2024 2023 2022 2021 2020 2019 2018 2017 2016 2015 2014 2013 2012 2011 2010…" at bounding box center [346, 253] width 239 height 26
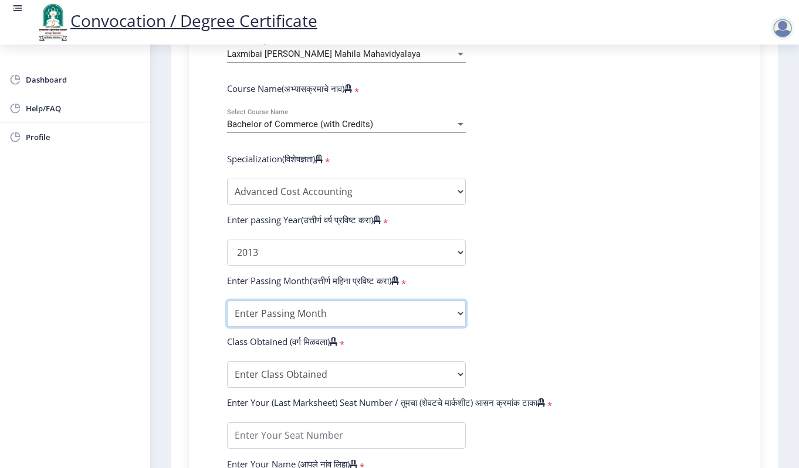
click at [275, 310] on select "Enter Passing Month March April May October November December" at bounding box center [346, 314] width 239 height 26
click at [549, 315] on form "Enter Your PRN Number (तुमचा पीआरएन (कायम नोंदणी क्रमांक) एंटर करा) * Student T…" at bounding box center [474, 231] width 512 height 683
click at [267, 318] on select "Enter Passing Month March April May October November December" at bounding box center [346, 314] width 239 height 26
click at [544, 355] on form "Enter Your PRN Number (तुमचा पीआरएन (कायम नोंदणी क्रमांक) एंटर करा) * Student T…" at bounding box center [474, 231] width 512 height 683
click at [260, 320] on select "Enter Passing Month March April May October November December" at bounding box center [346, 314] width 239 height 26
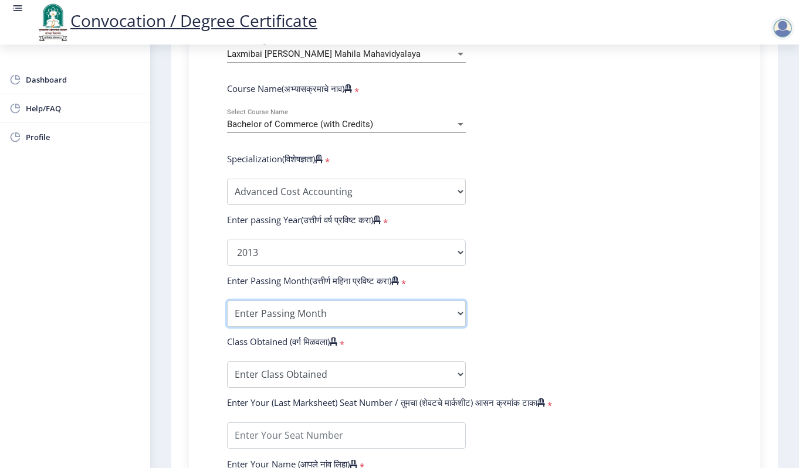
select select "May"
click at [227, 301] on select "Enter Passing Month March April May October November December" at bounding box center [346, 314] width 239 height 26
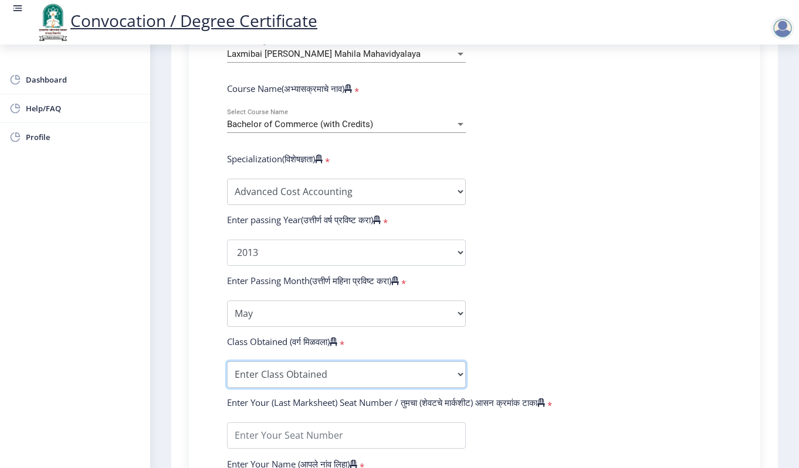
click at [265, 378] on select "Enter Class Obtained FIRST CLASS WITH DISTINCTION FIRST CLASS HIGHER SECOND CLA…" at bounding box center [346, 375] width 239 height 26
click at [549, 262] on form "Enter Your PRN Number (तुमचा पीआरएन (कायम नोंदणी क्रमांक) एंटर करा) * Student T…" at bounding box center [474, 231] width 512 height 683
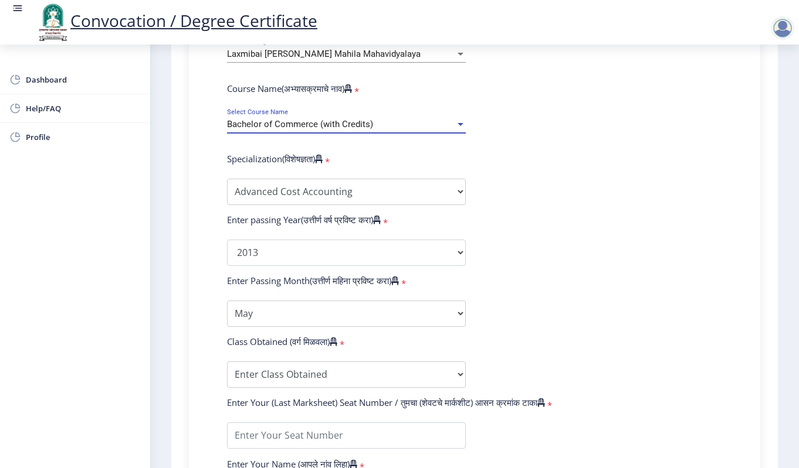
click at [267, 123] on span "Bachelor of Commerce (with Credits)" at bounding box center [300, 124] width 146 height 11
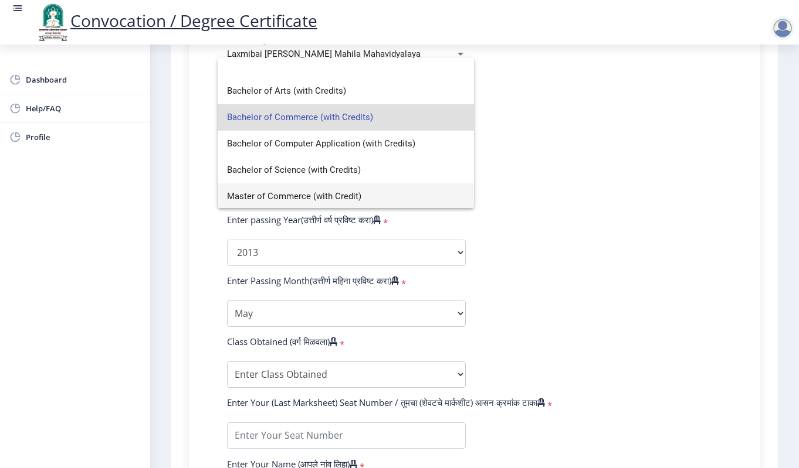
scroll to position [8, 0]
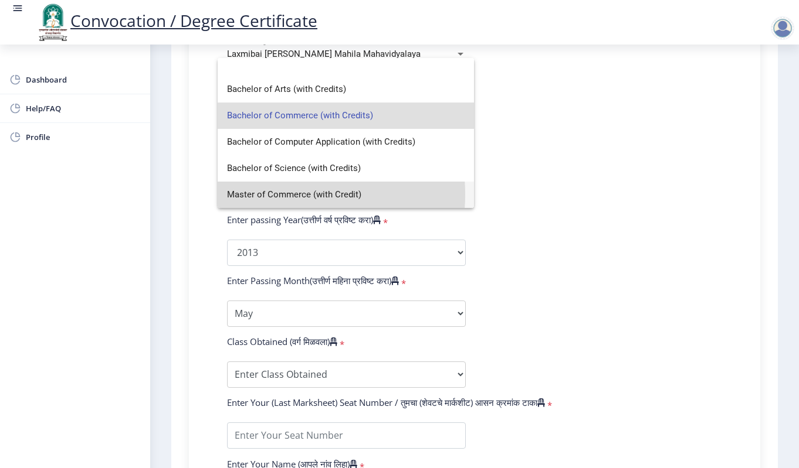
click at [271, 195] on span "Master of Commerce (with Credit)" at bounding box center [345, 195] width 237 height 26
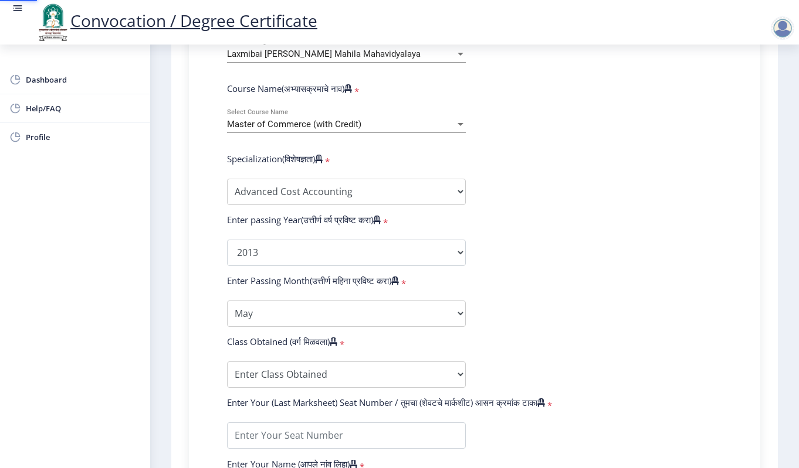
select select "Advanced Accountancy"
click at [260, 257] on select "2025 2024 2023 2022 2021 2020 2019 2018 2017 2016 2015 2014 2013 2012 2011 2010…" at bounding box center [346, 253] width 239 height 26
select select "2016"
click at [227, 240] on select "2025 2024 2023 2022 2021 2020 2019 2018 2017 2016 2015 2014 2013 2012 2011 2010…" at bounding box center [346, 253] width 239 height 26
click at [351, 195] on select "Specialization Advanced Accountancy Advanced Costing Advanced Banking & Financi…" at bounding box center [346, 192] width 239 height 26
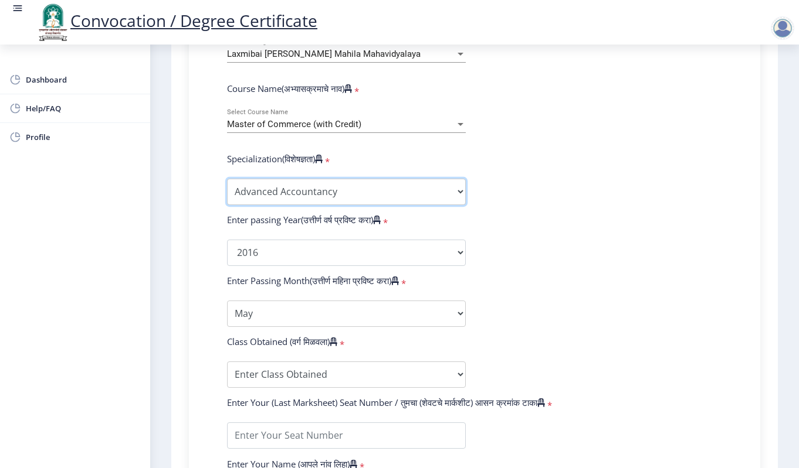
select select "Advanced Costing"
click at [227, 179] on select "Specialization Advanced Accountancy Advanced Costing Advanced Banking & Financi…" at bounding box center [346, 192] width 239 height 26
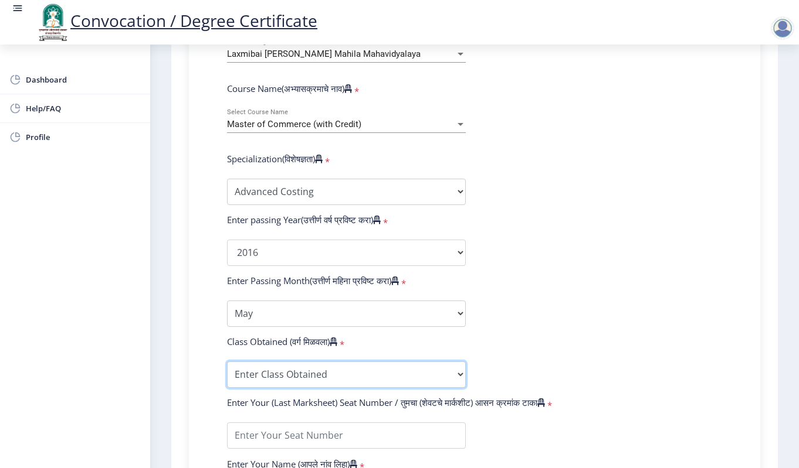
click at [250, 372] on select "Enter Class Obtained FIRST CLASS WITH DISTINCTION FIRST CLASS HIGHER SECOND CLA…" at bounding box center [346, 375] width 239 height 26
select select "FIRST CLASS"
click at [227, 362] on select "Enter Class Obtained FIRST CLASS WITH DISTINCTION FIRST CLASS HIGHER SECOND CLA…" at bounding box center [346, 375] width 239 height 26
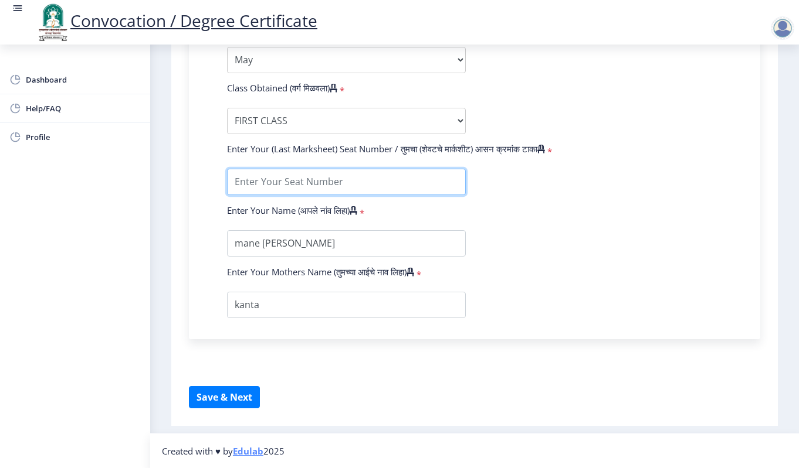
click at [254, 184] on input "textarea" at bounding box center [346, 182] width 239 height 26
type input "507159"
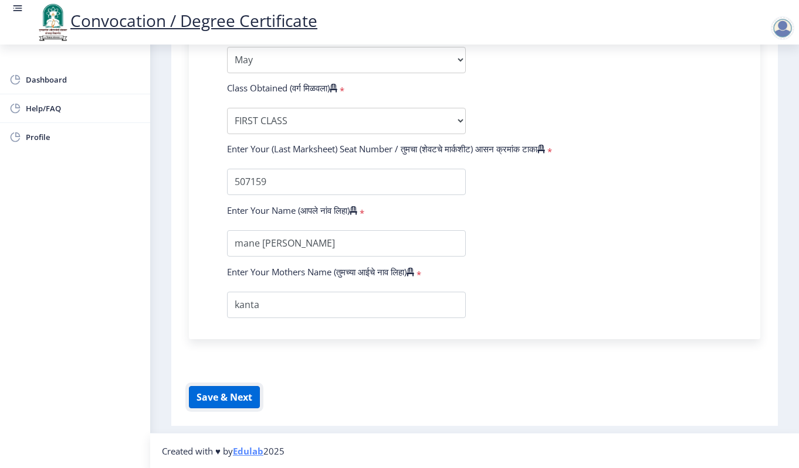
click at [230, 400] on button "Save & Next" at bounding box center [224, 397] width 71 height 22
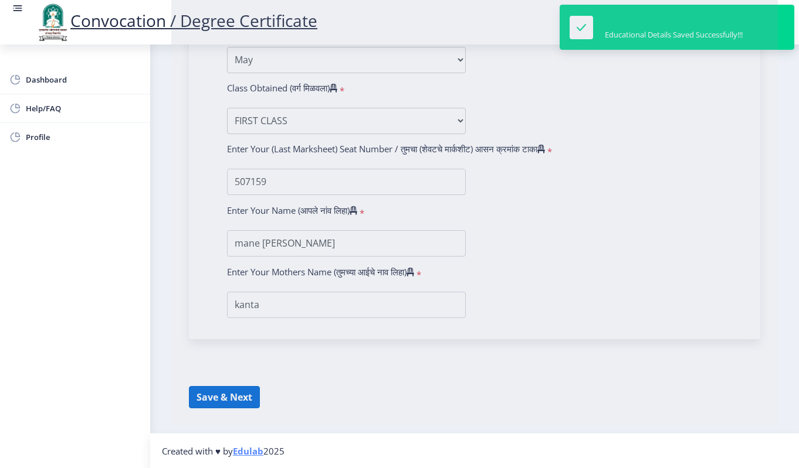
select select
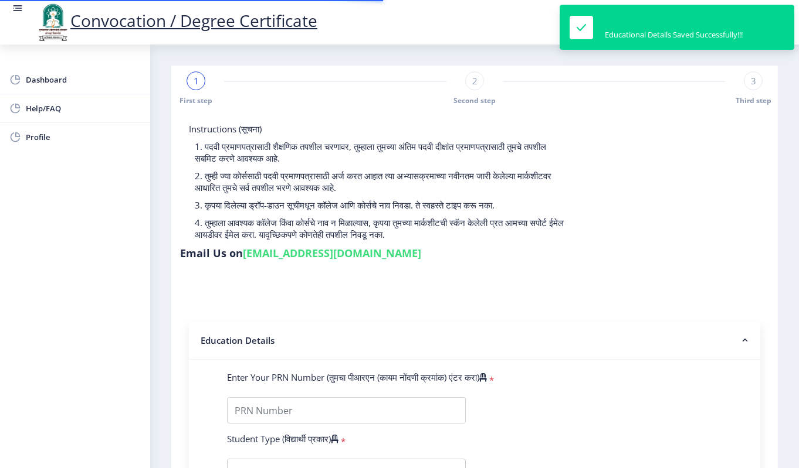
type input "2011032500096396"
select select "Regular"
select select "2016"
select select "May"
select select "FIRST CLASS"
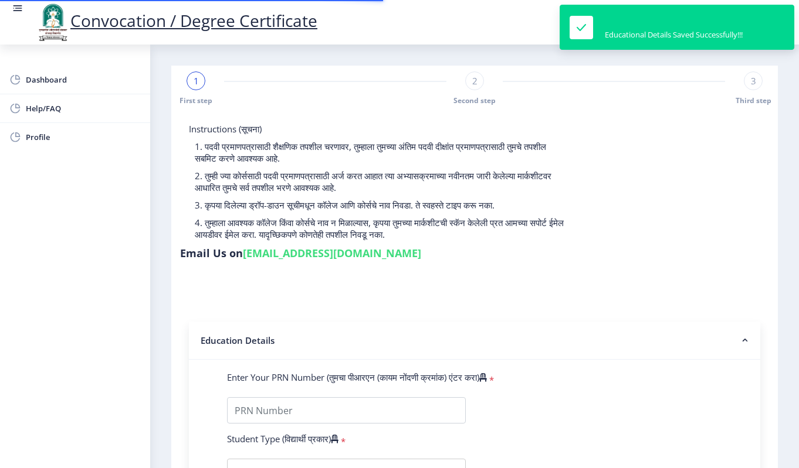
type input "507159"
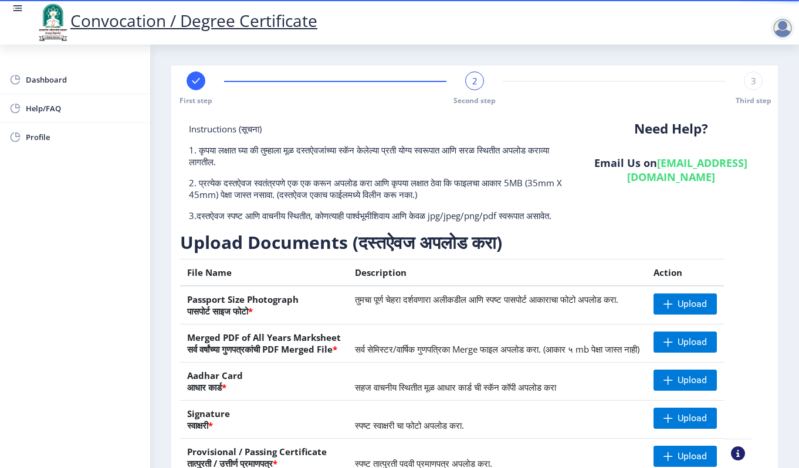
scroll to position [124, 0]
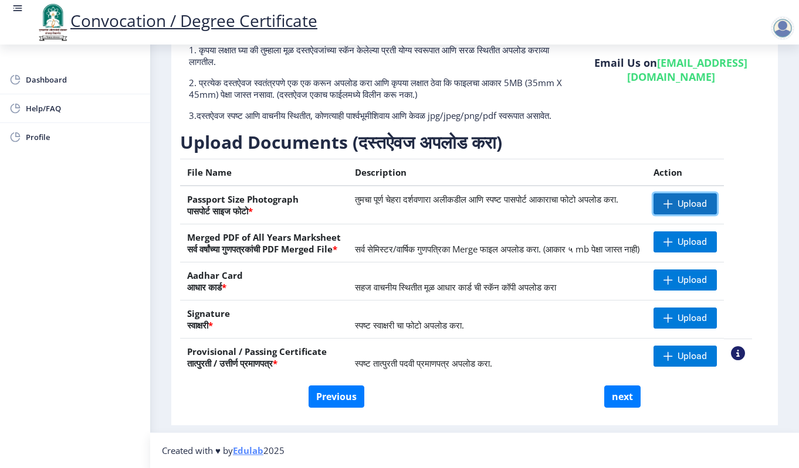
click at [707, 198] on span "Upload" at bounding box center [691, 204] width 29 height 12
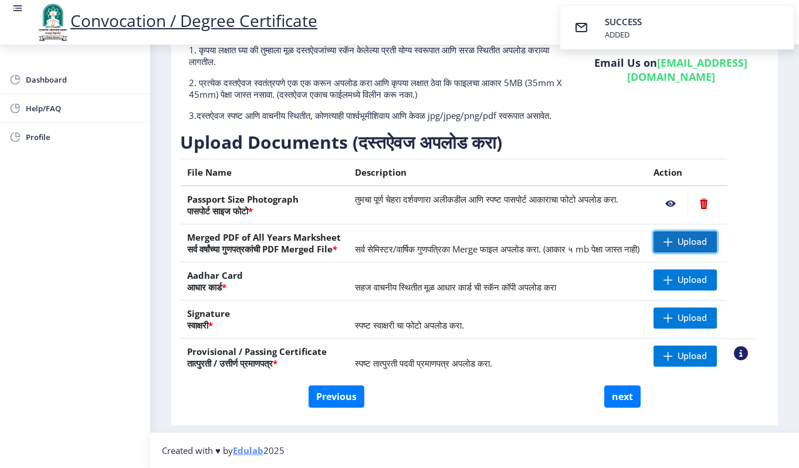
click at [707, 236] on span "Upload" at bounding box center [691, 242] width 29 height 12
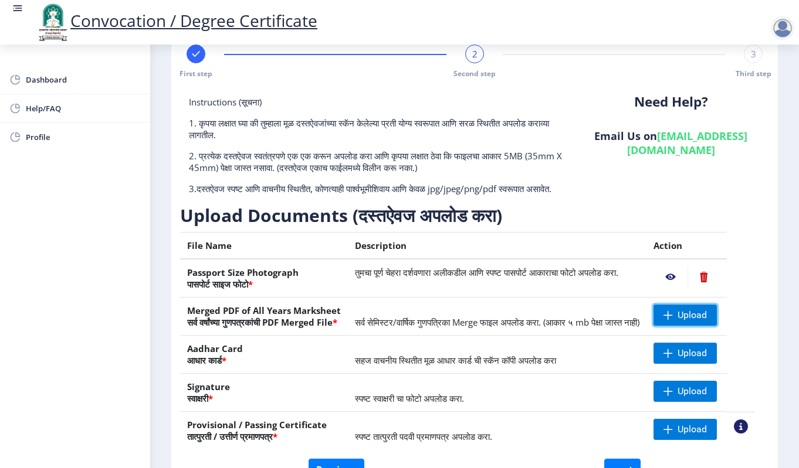
scroll to position [0, 0]
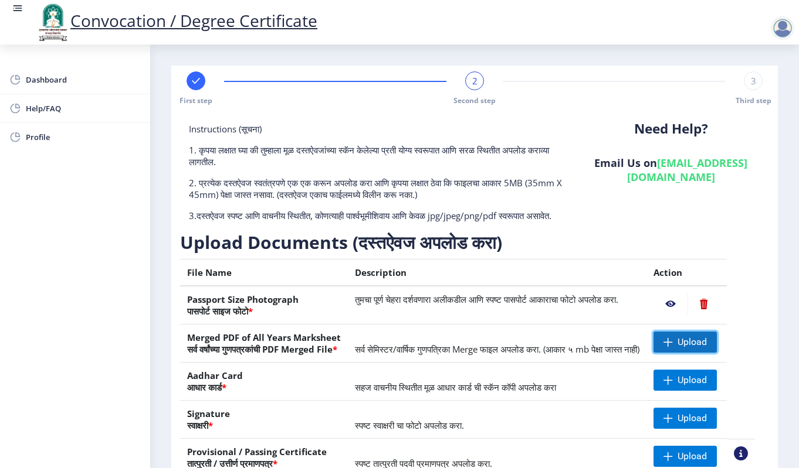
click at [706, 348] on span "Upload" at bounding box center [691, 343] width 29 height 12
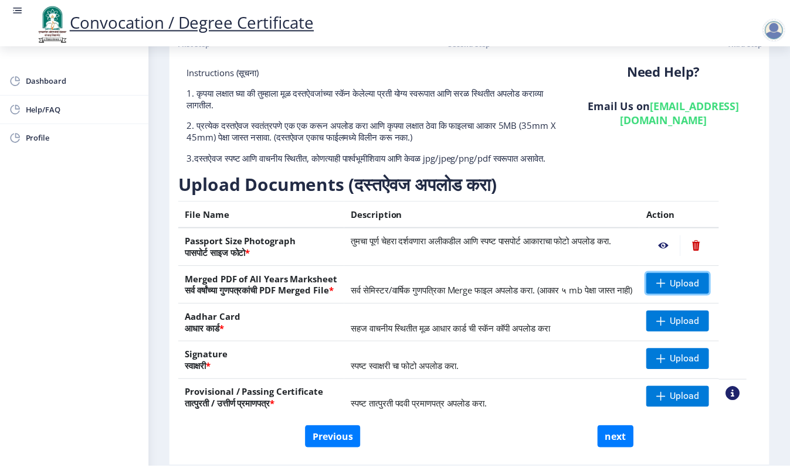
scroll to position [124, 0]
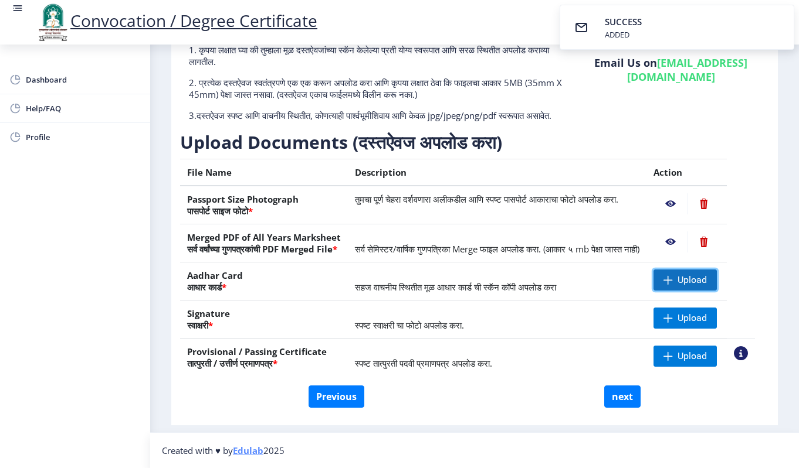
click at [707, 275] on span "Upload" at bounding box center [691, 280] width 29 height 12
click at [748, 354] on nb-action at bounding box center [741, 354] width 14 height 14
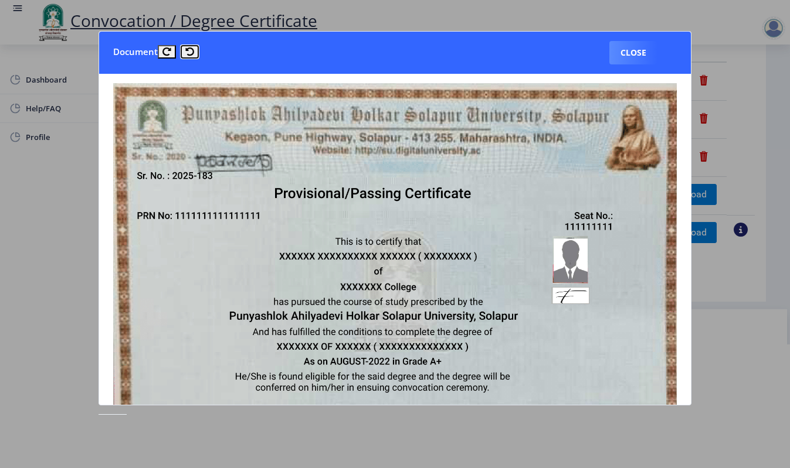
click at [193, 52] on button at bounding box center [190, 51] width 18 height 13
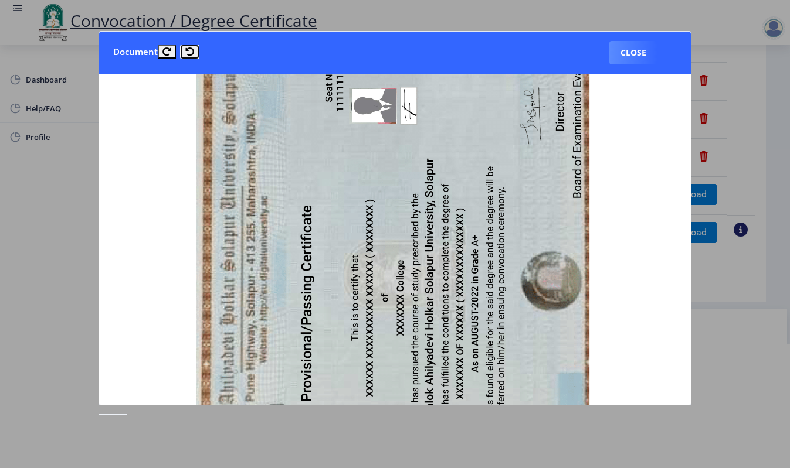
click at [193, 52] on button at bounding box center [190, 51] width 18 height 13
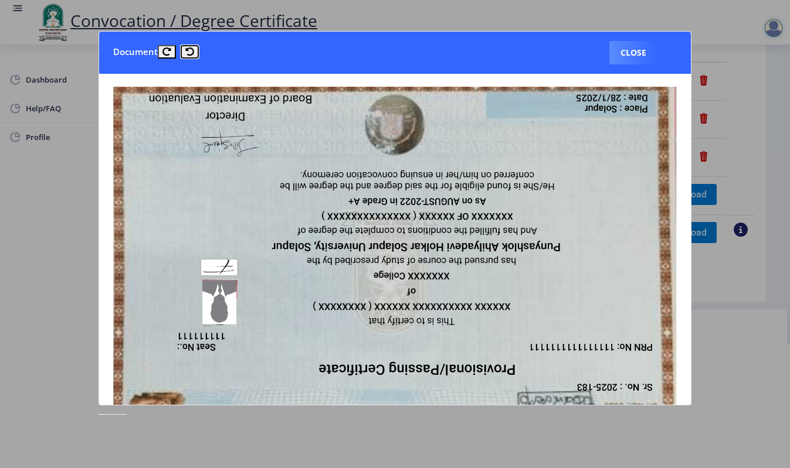
click at [193, 52] on button at bounding box center [190, 51] width 18 height 13
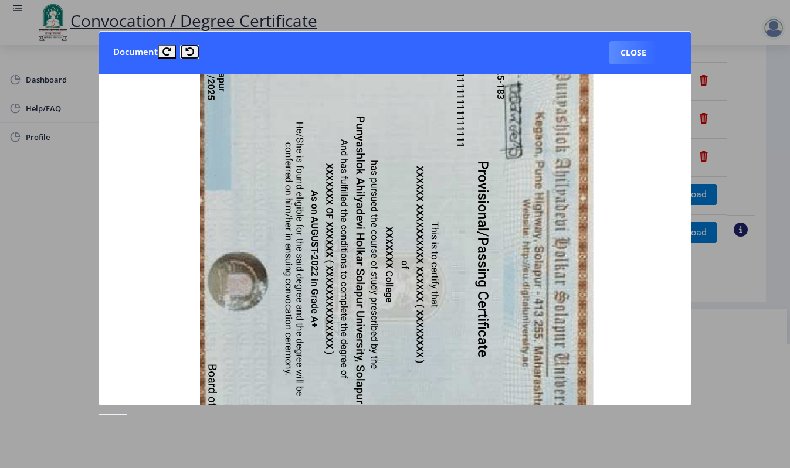
click at [193, 52] on button at bounding box center [190, 51] width 18 height 13
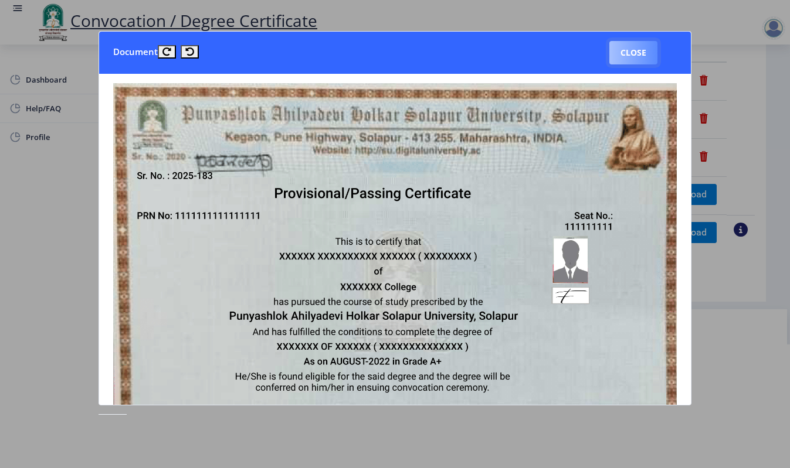
click at [624, 57] on button "Close" at bounding box center [633, 52] width 48 height 23
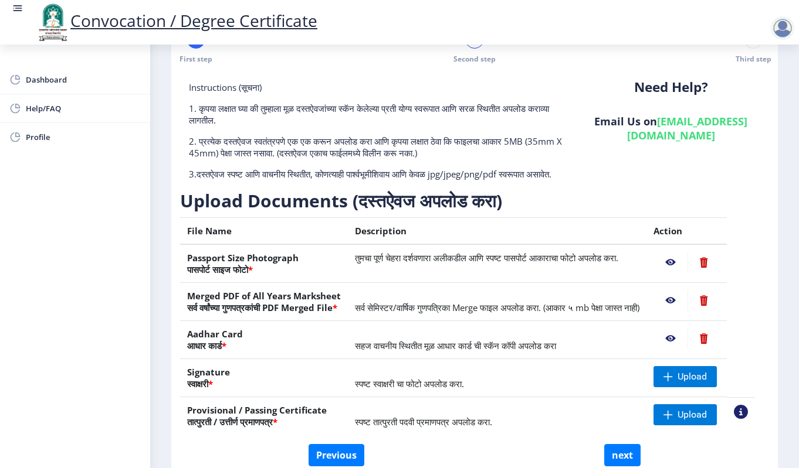
scroll to position [0, 0]
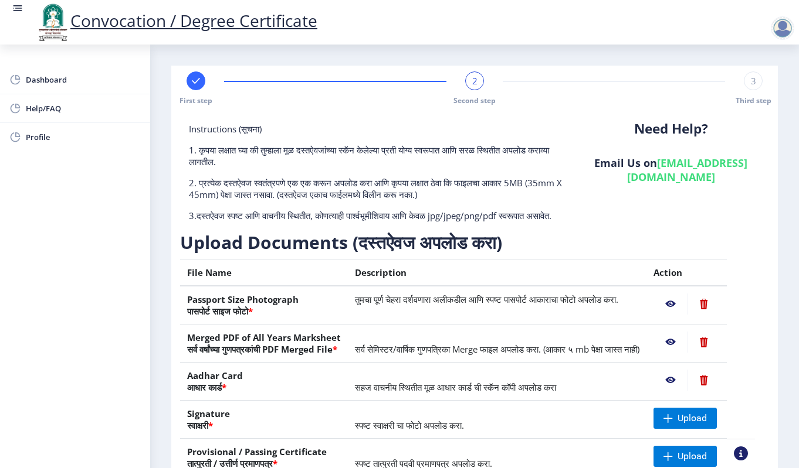
click at [192, 72] on div at bounding box center [195, 81] width 19 height 19
select select "Regular"
select select "Advanced Costing"
select select "2016"
select select "May"
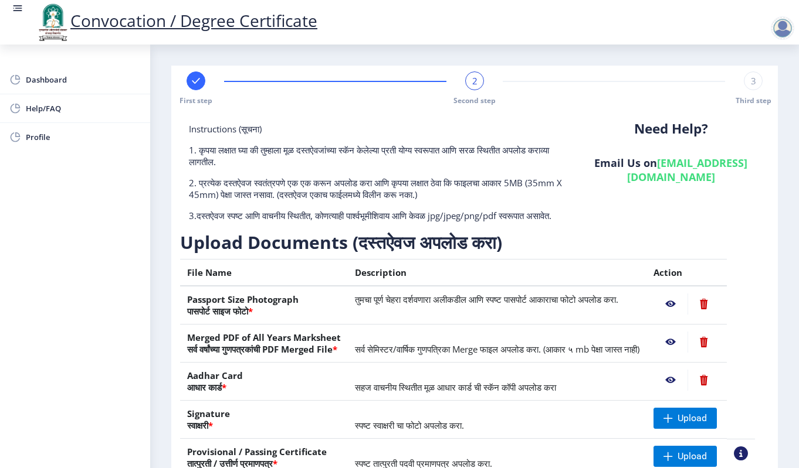
select select "FIRST CLASS"
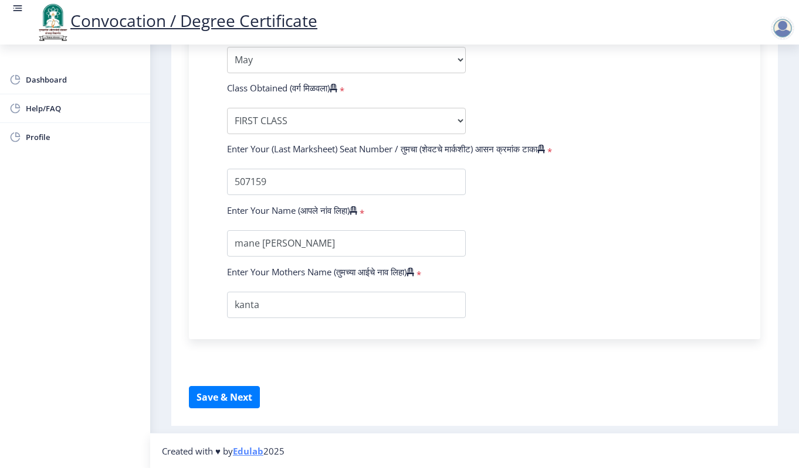
scroll to position [482, 0]
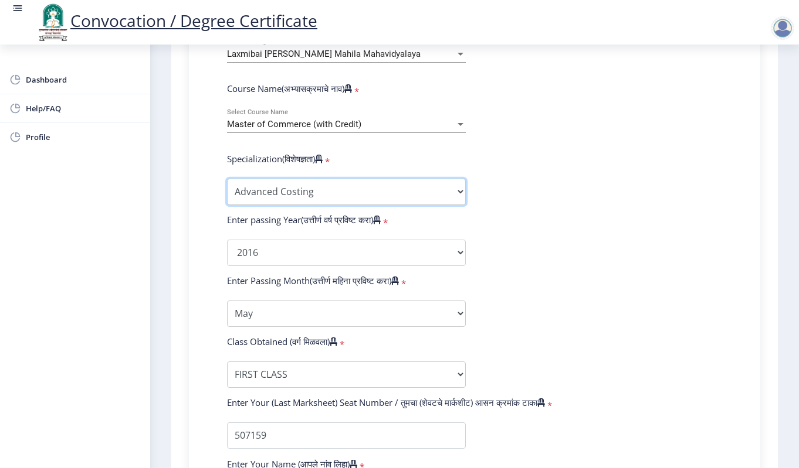
click at [273, 190] on select "Specialization Advanced Accountancy Advanced Costing Advanced Banking & Financi…" at bounding box center [346, 192] width 239 height 26
click at [274, 117] on div "Master of Commerce (with Credit) Select Course Name" at bounding box center [346, 120] width 239 height 25
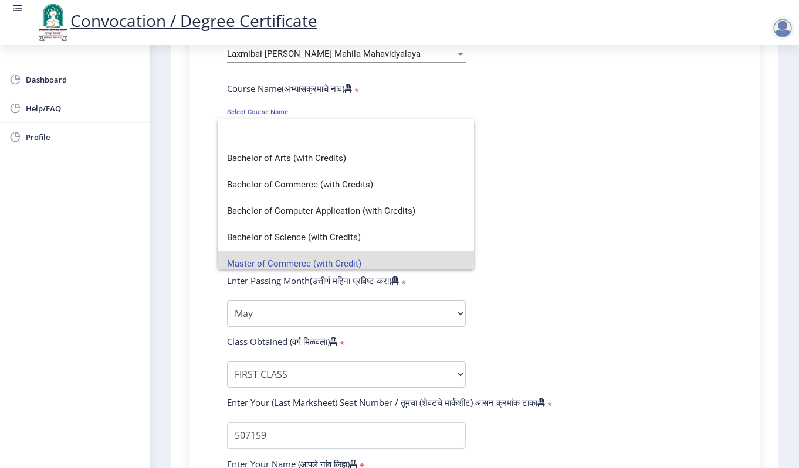
scroll to position [0, 0]
click at [271, 183] on span "Bachelor of Commerce (with Credits)" at bounding box center [345, 185] width 237 height 26
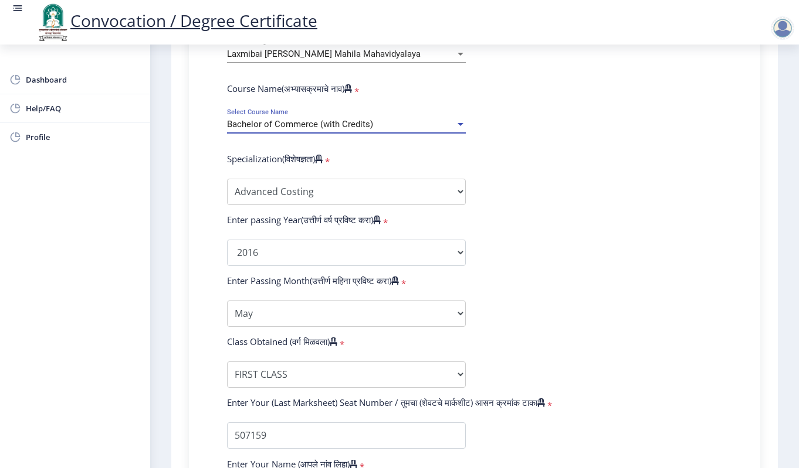
select select "Advanced Costing"
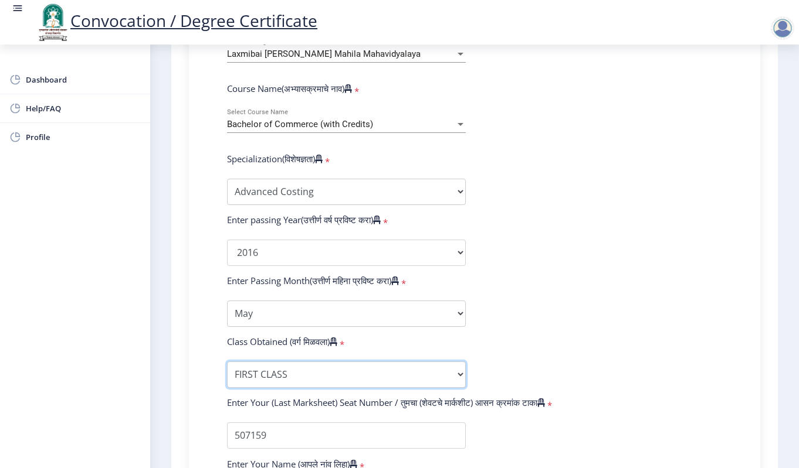
click at [268, 376] on select "Enter Class Obtained FIRST CLASS WITH DISTINCTION FIRST CLASS HIGHER SECOND CLA…" at bounding box center [346, 375] width 239 height 26
select select "PASS CLASS"
click at [227, 362] on select "Enter Class Obtained FIRST CLASS WITH DISTINCTION FIRST CLASS HIGHER SECOND CLA…" at bounding box center [346, 375] width 239 height 26
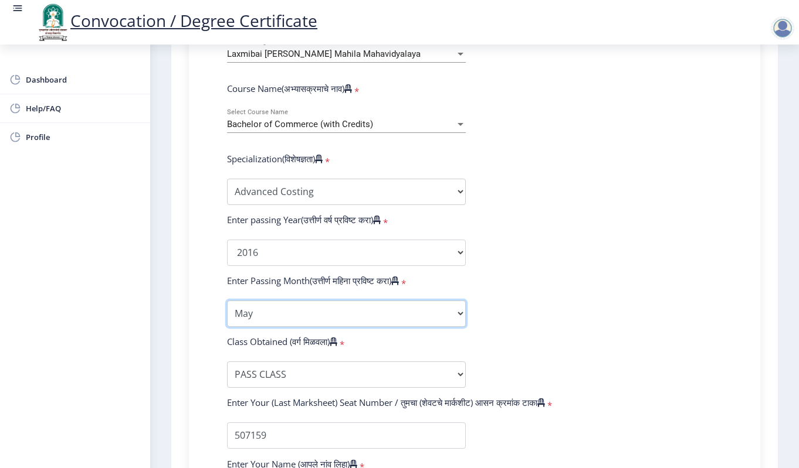
click at [286, 310] on select "Enter Passing Month March April May October November December" at bounding box center [346, 314] width 239 height 26
click at [227, 301] on select "Enter Passing Month March April May October November December" at bounding box center [346, 314] width 239 height 26
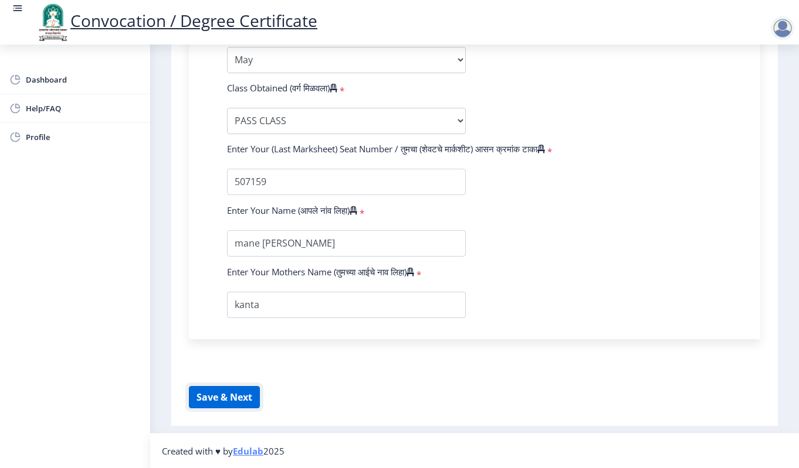
click at [226, 399] on button "Save & Next" at bounding box center [224, 397] width 71 height 22
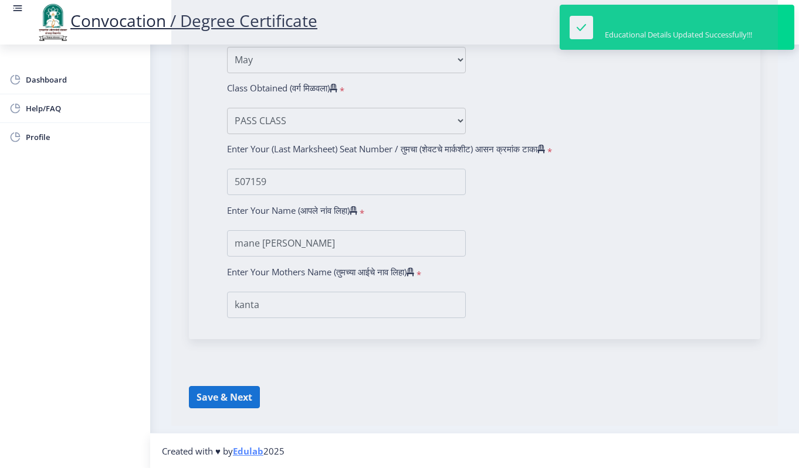
select select
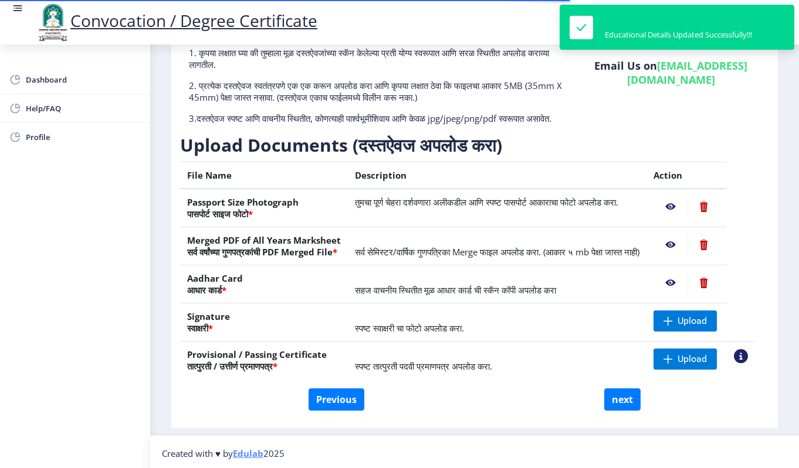
scroll to position [124, 0]
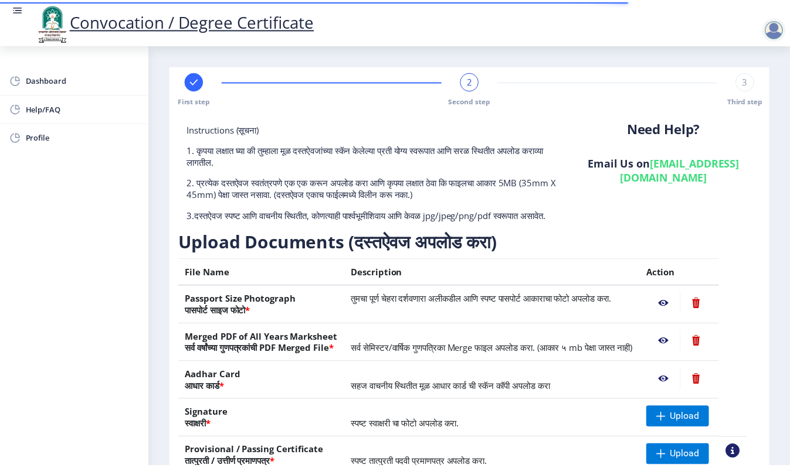
scroll to position [124, 0]
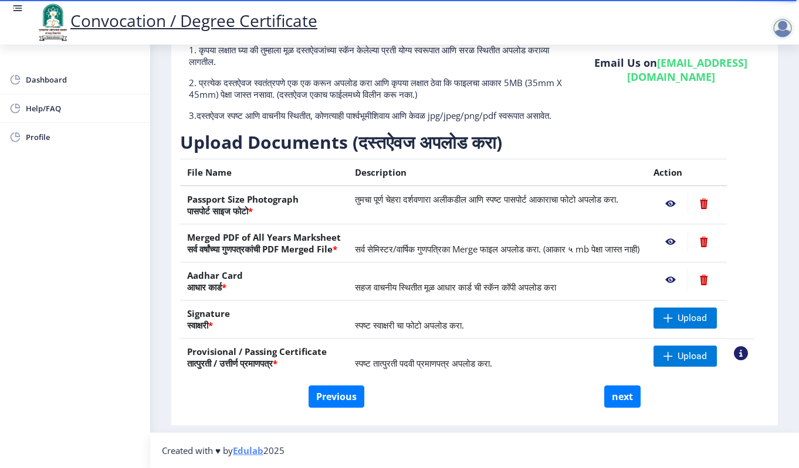
click at [748, 358] on nb-action at bounding box center [741, 354] width 14 height 14
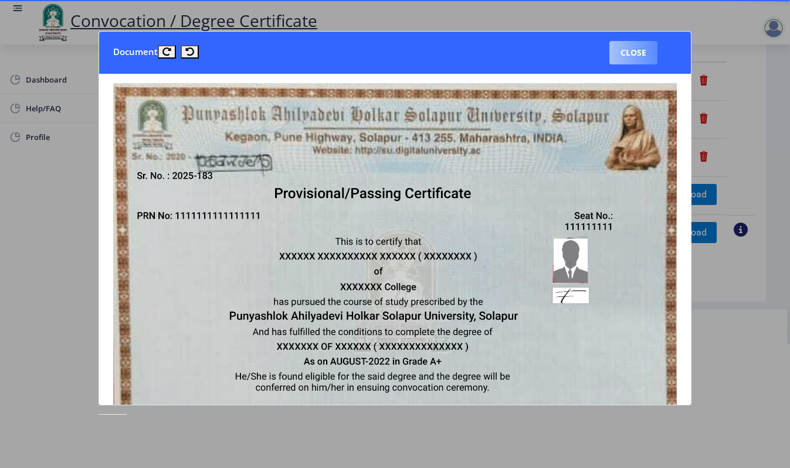
click at [634, 50] on button "Close" at bounding box center [633, 52] width 48 height 23
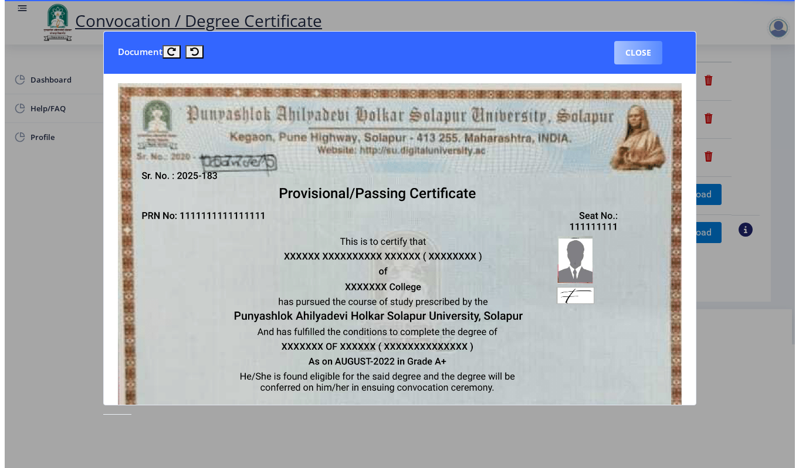
scroll to position [9, 0]
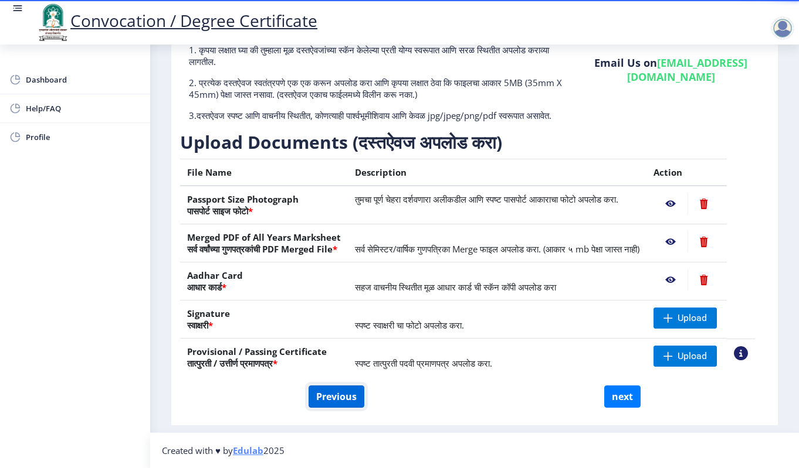
click at [323, 389] on button "Previous" at bounding box center [336, 397] width 56 height 22
select select "Regular"
select select "Advanced Costing"
select select "2016"
select select "May"
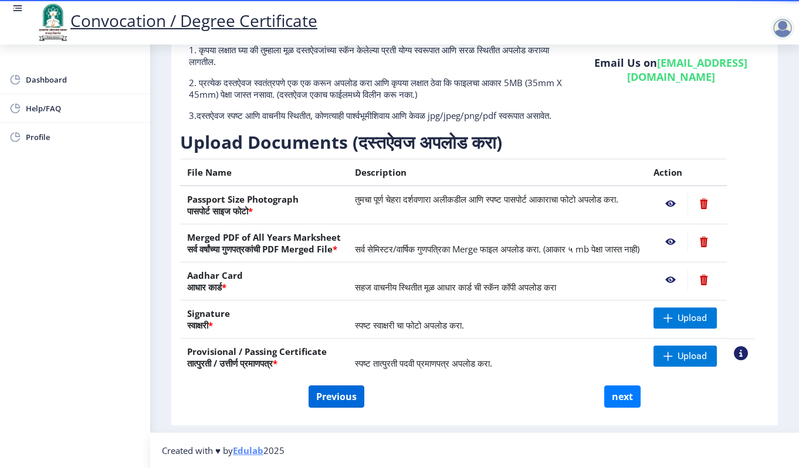
select select "PASS CLASS"
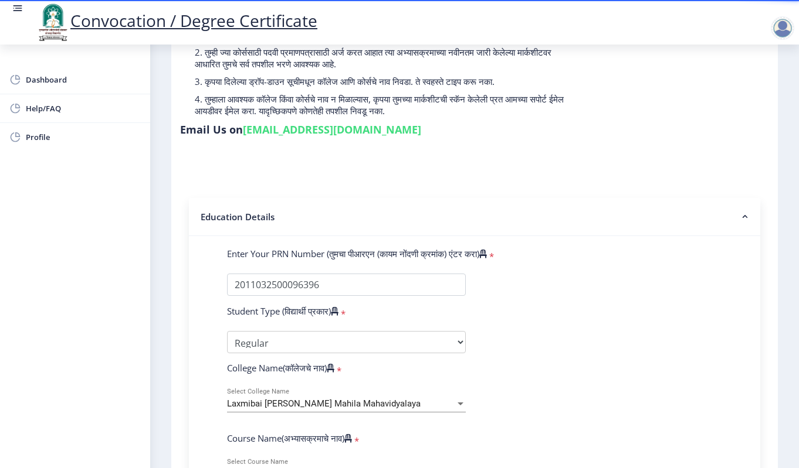
scroll to position [0, 0]
